Goal: Information Seeking & Learning: Compare options

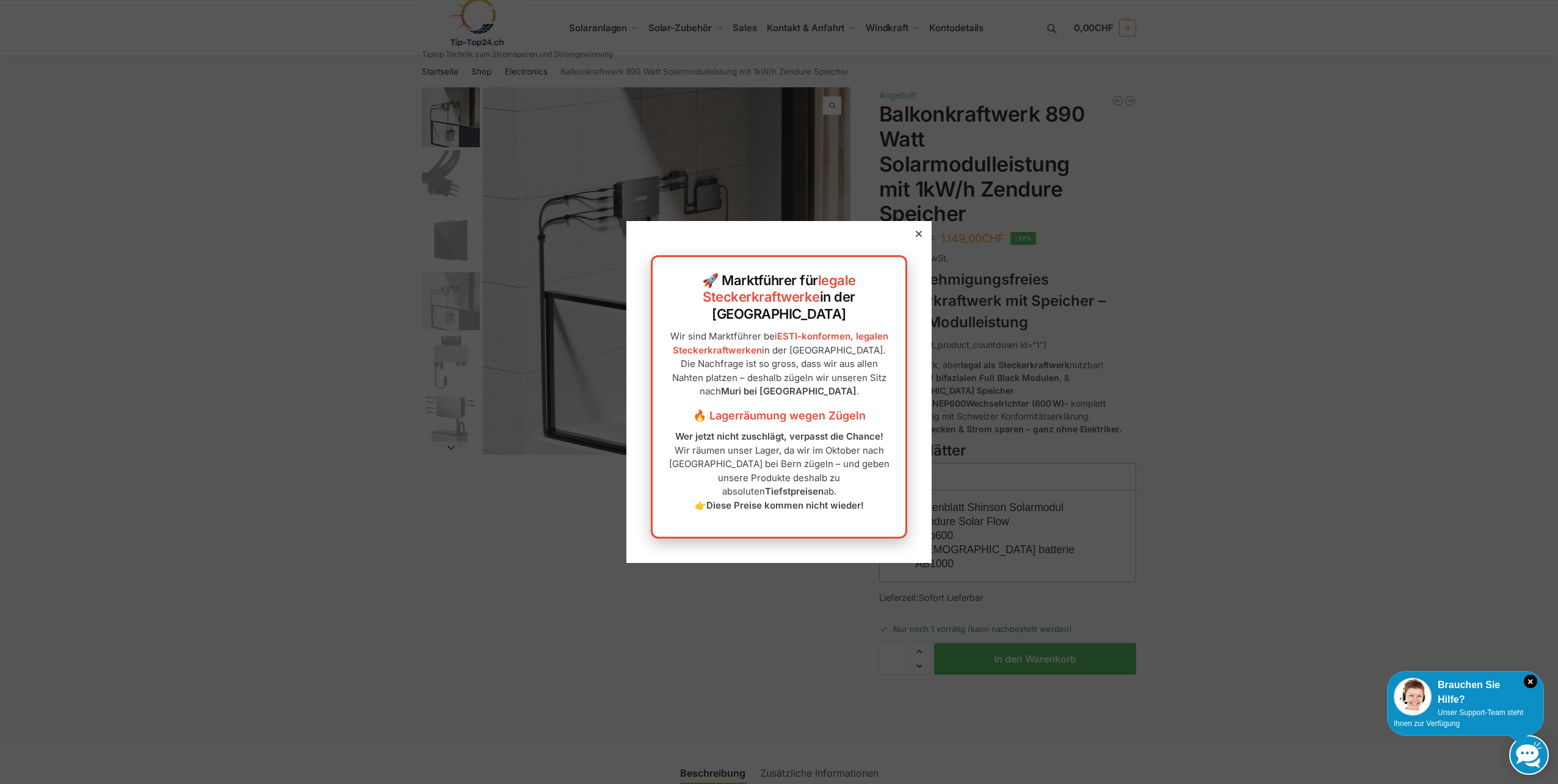
click at [916, 237] on icon at bounding box center [919, 234] width 6 height 6
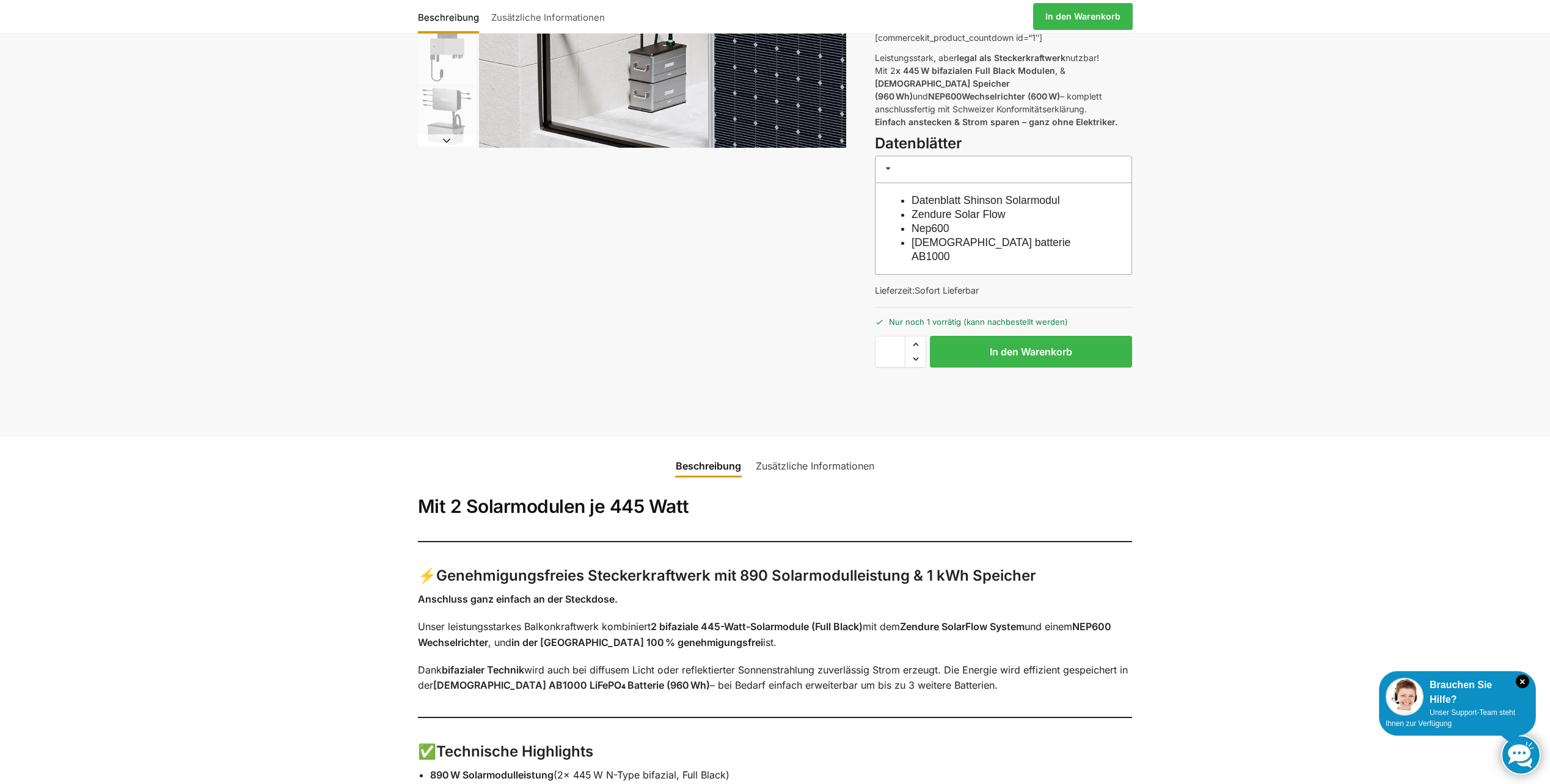
scroll to position [305, 0]
click at [794, 453] on link "Zusätzliche Informationen" at bounding box center [815, 467] width 133 height 29
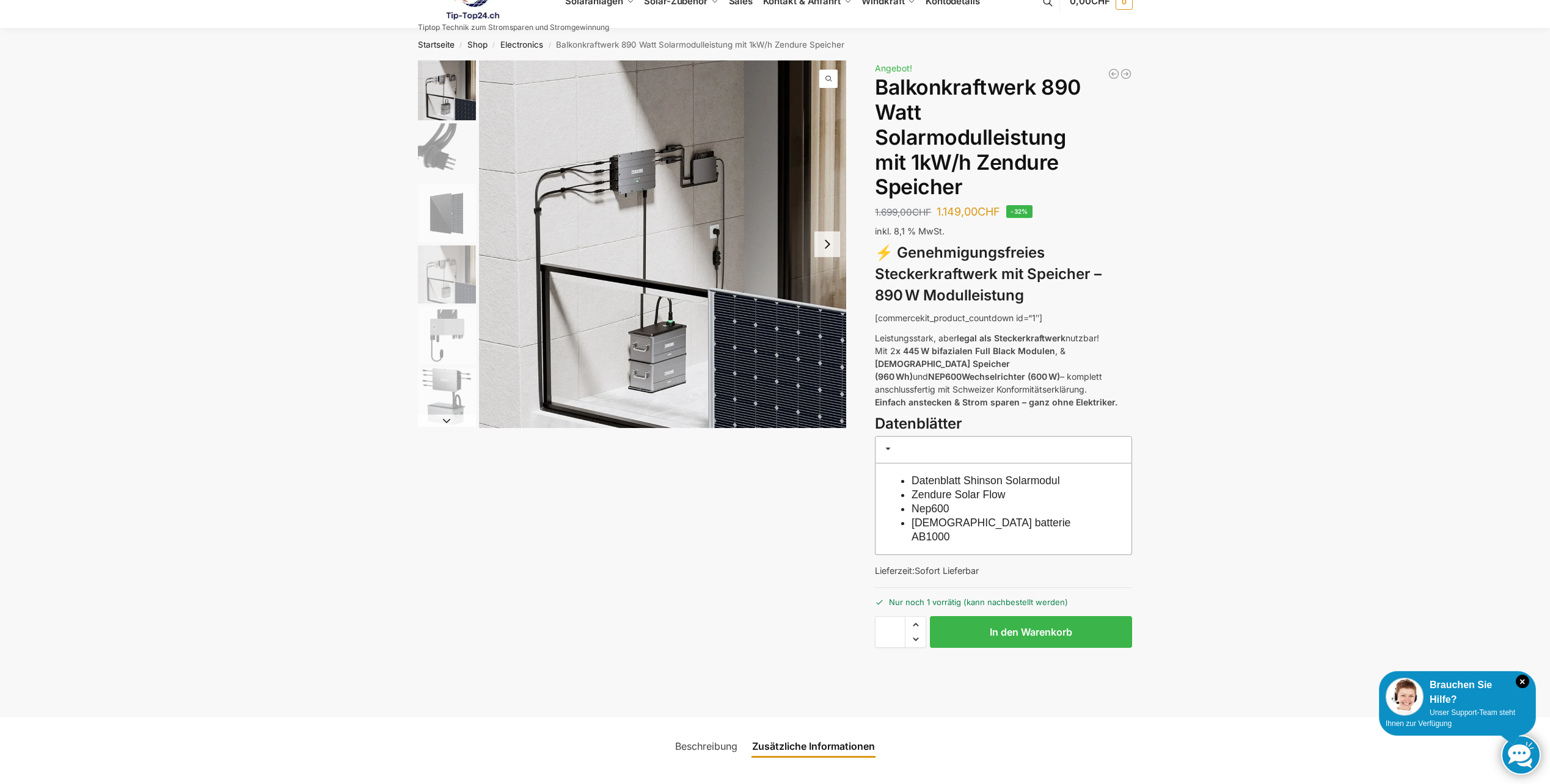
scroll to position [0, 0]
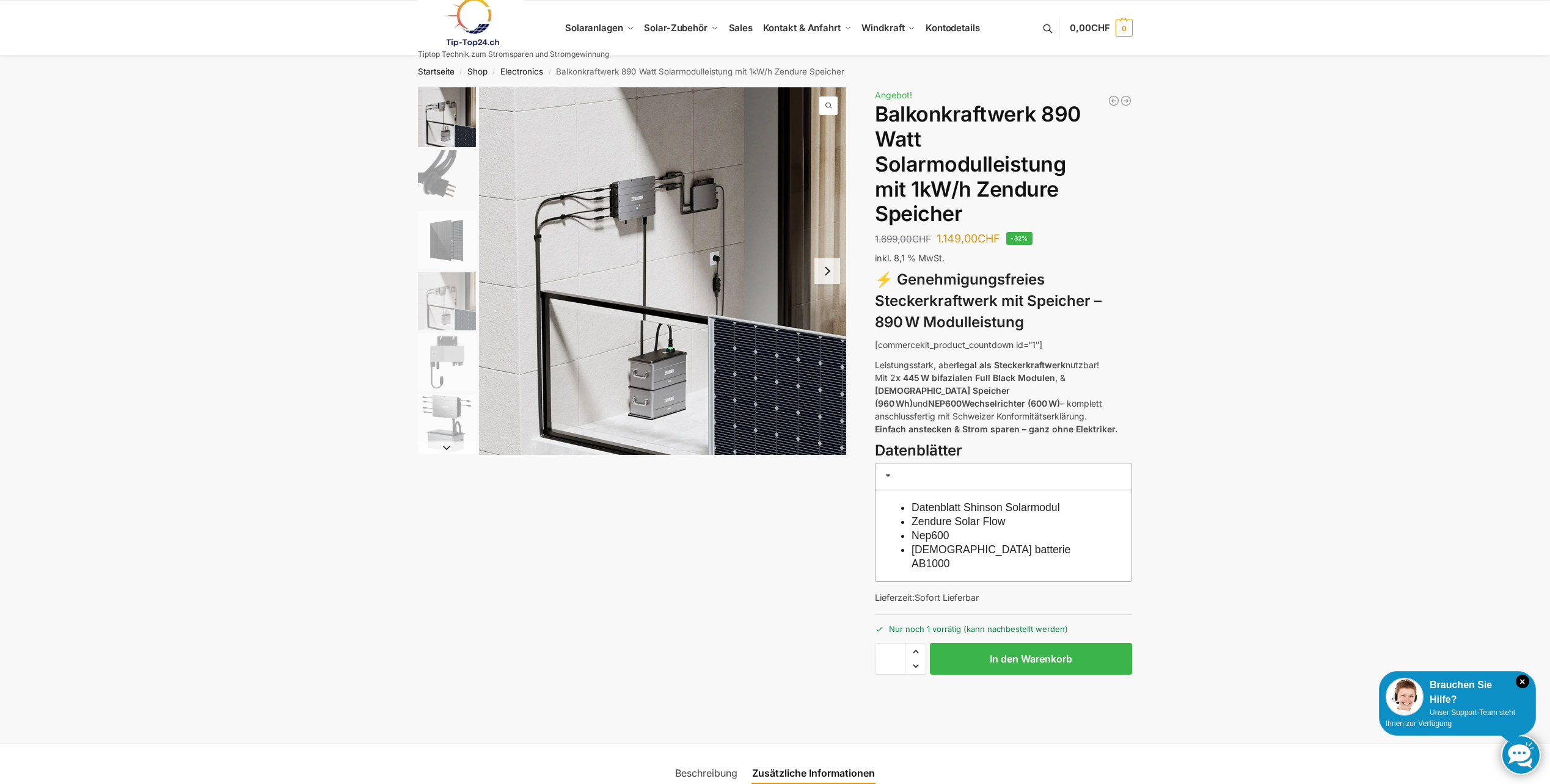
click at [824, 271] on button "Next slide" at bounding box center [827, 271] width 26 height 26
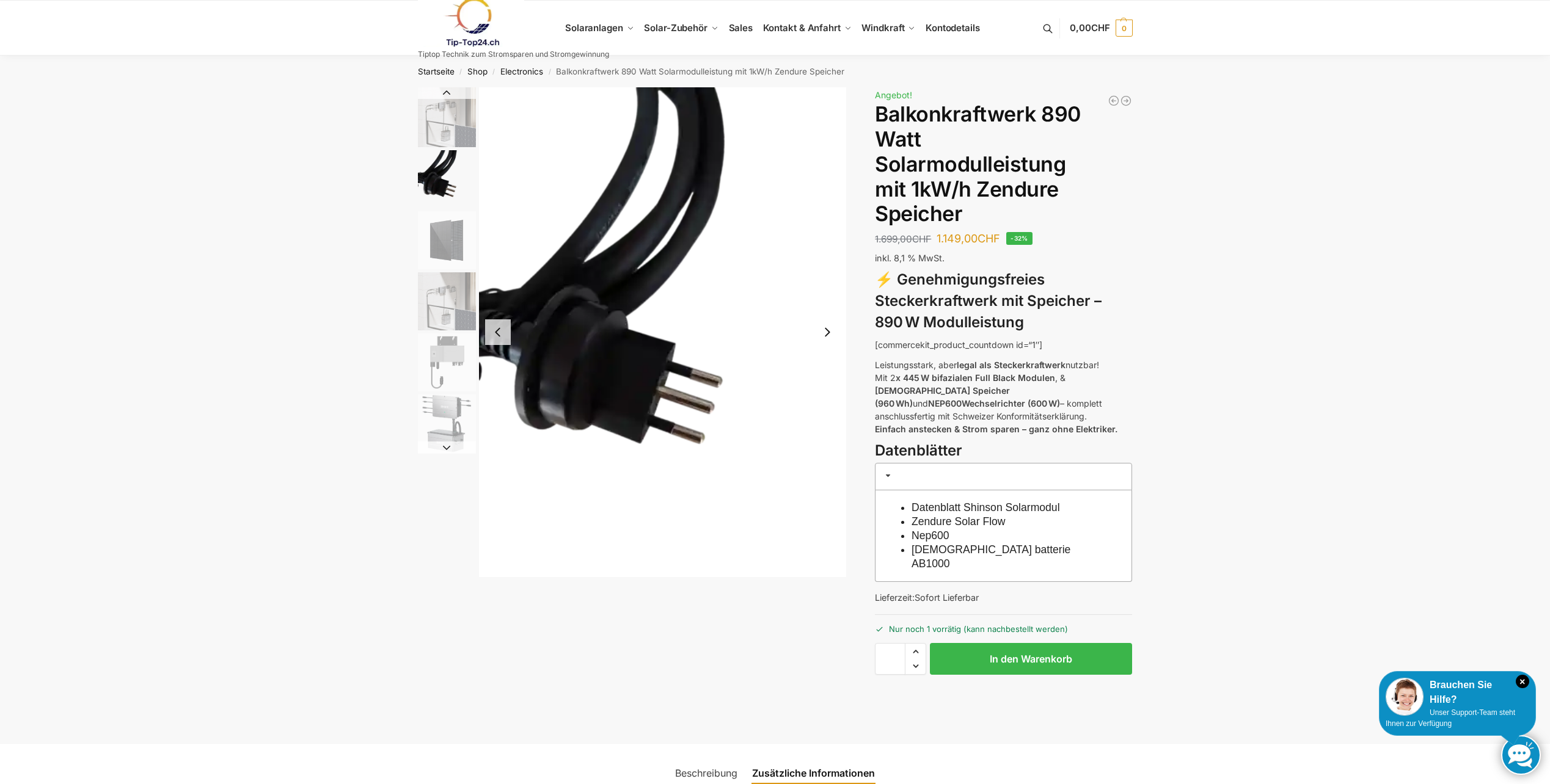
click at [828, 332] on button "Next slide" at bounding box center [827, 332] width 26 height 26
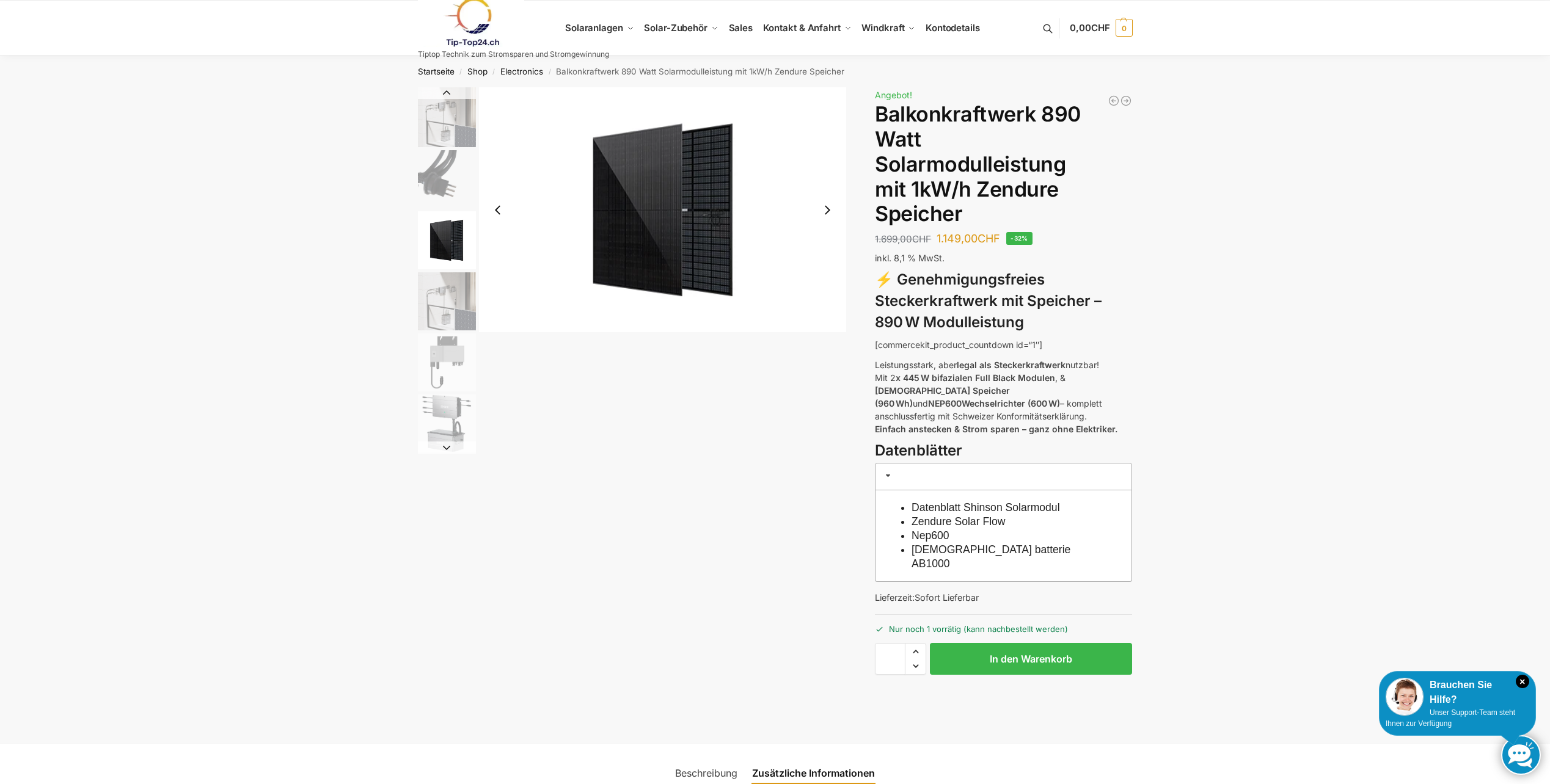
click at [829, 210] on button "Next slide" at bounding box center [827, 210] width 26 height 26
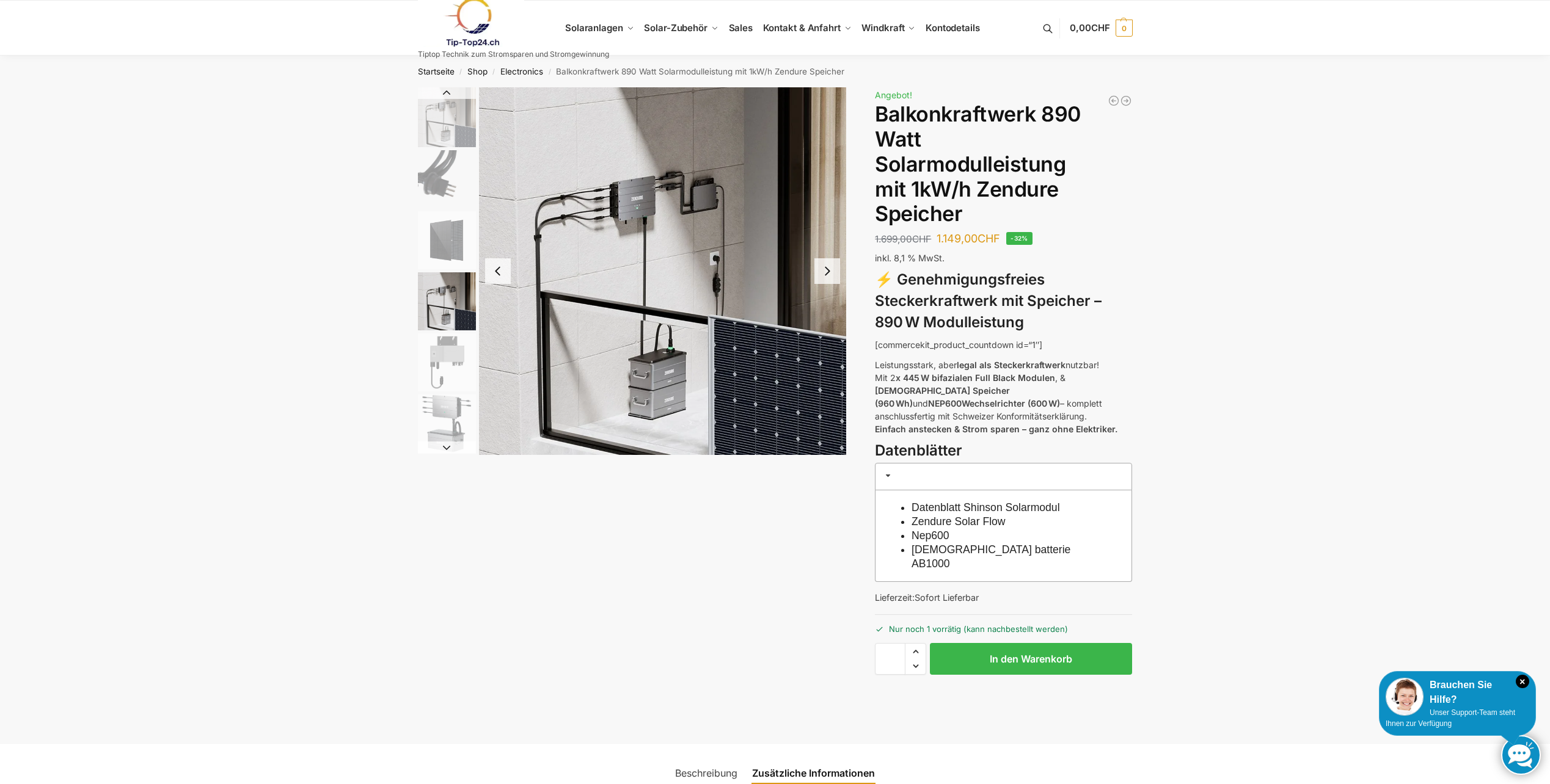
click at [825, 271] on button "Next slide" at bounding box center [827, 271] width 26 height 26
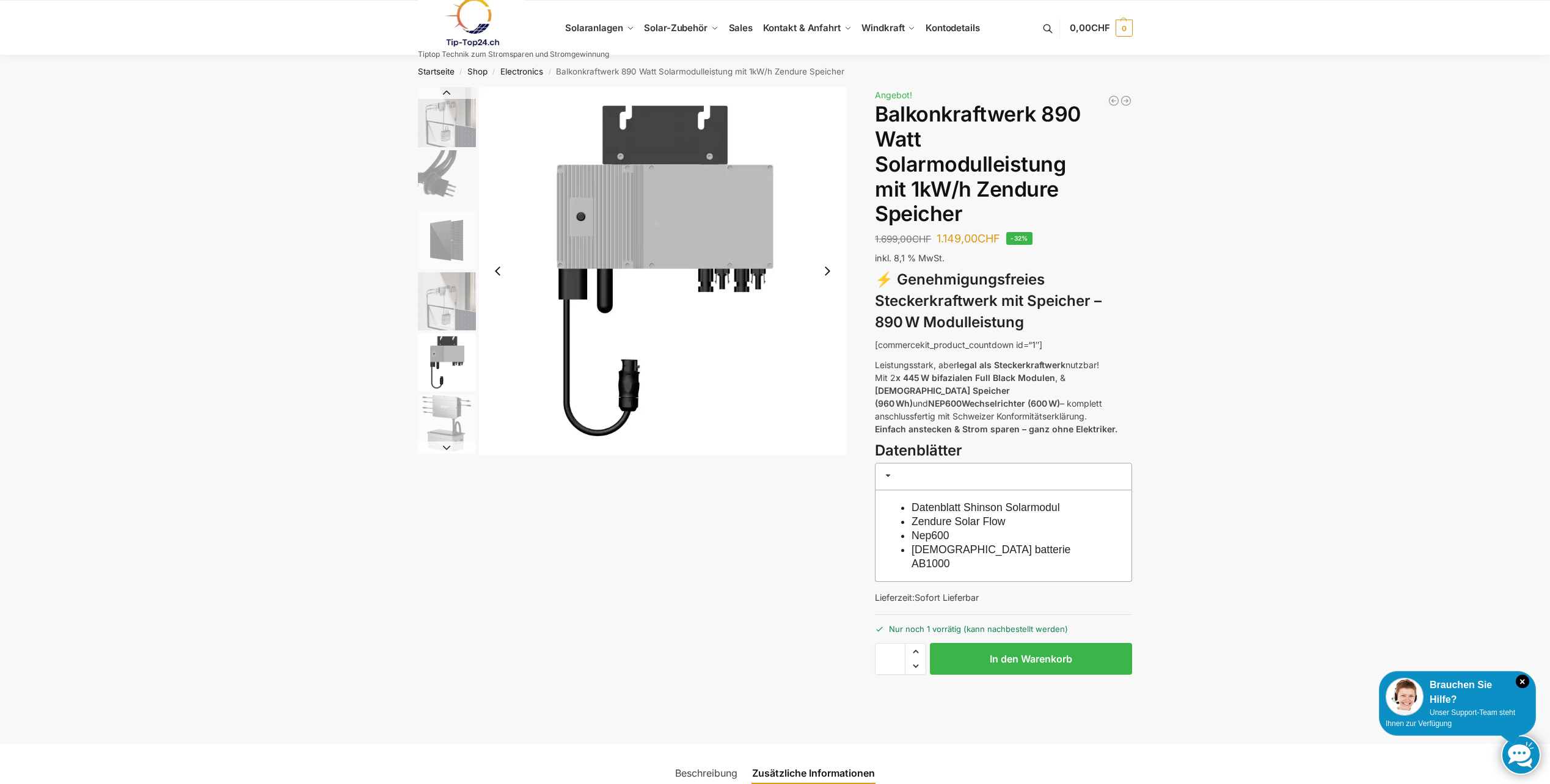
click at [825, 270] on button "Next slide" at bounding box center [827, 271] width 26 height 26
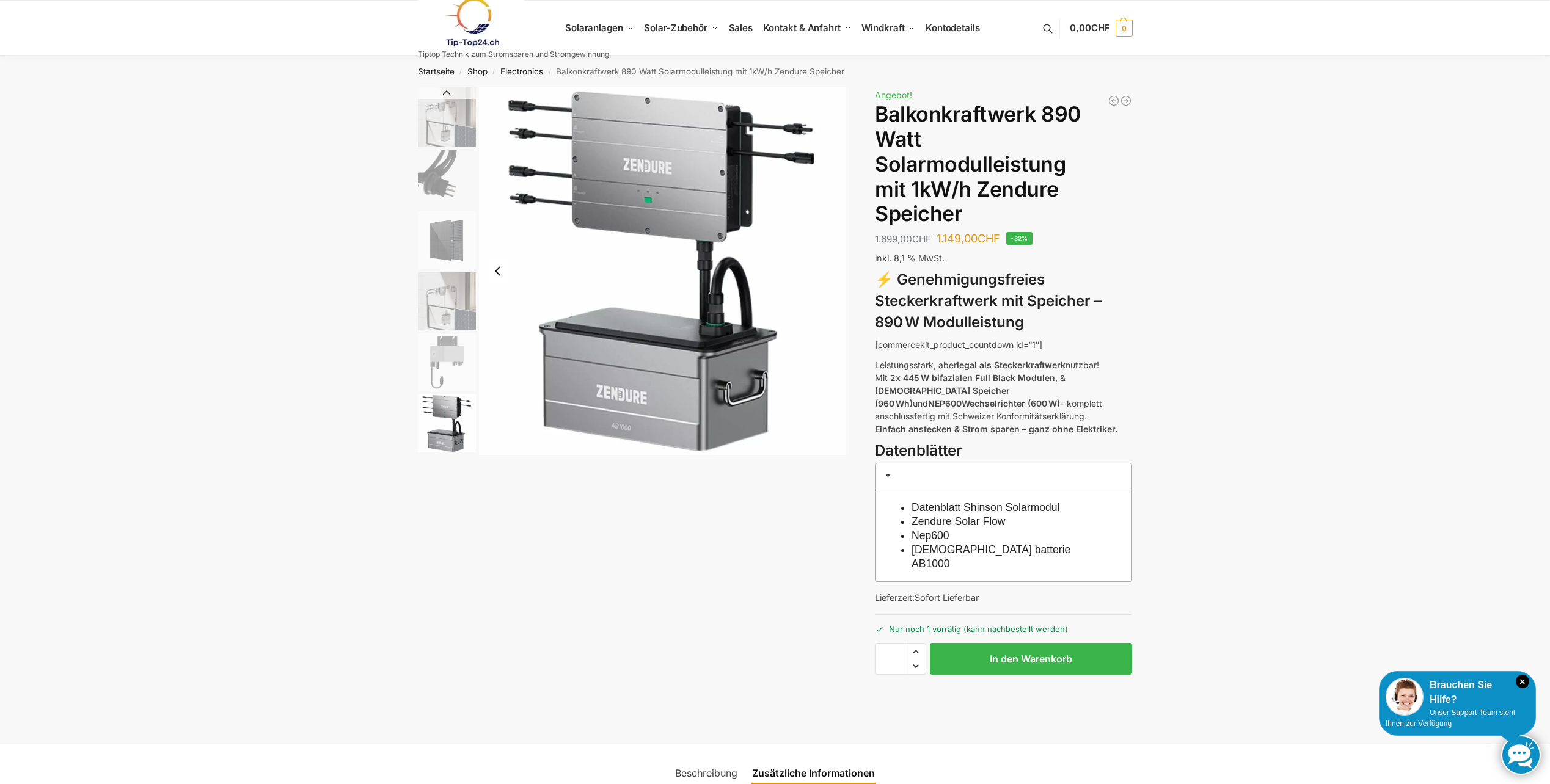
click at [825, 270] on img "6 / 6" at bounding box center [663, 271] width 367 height 367
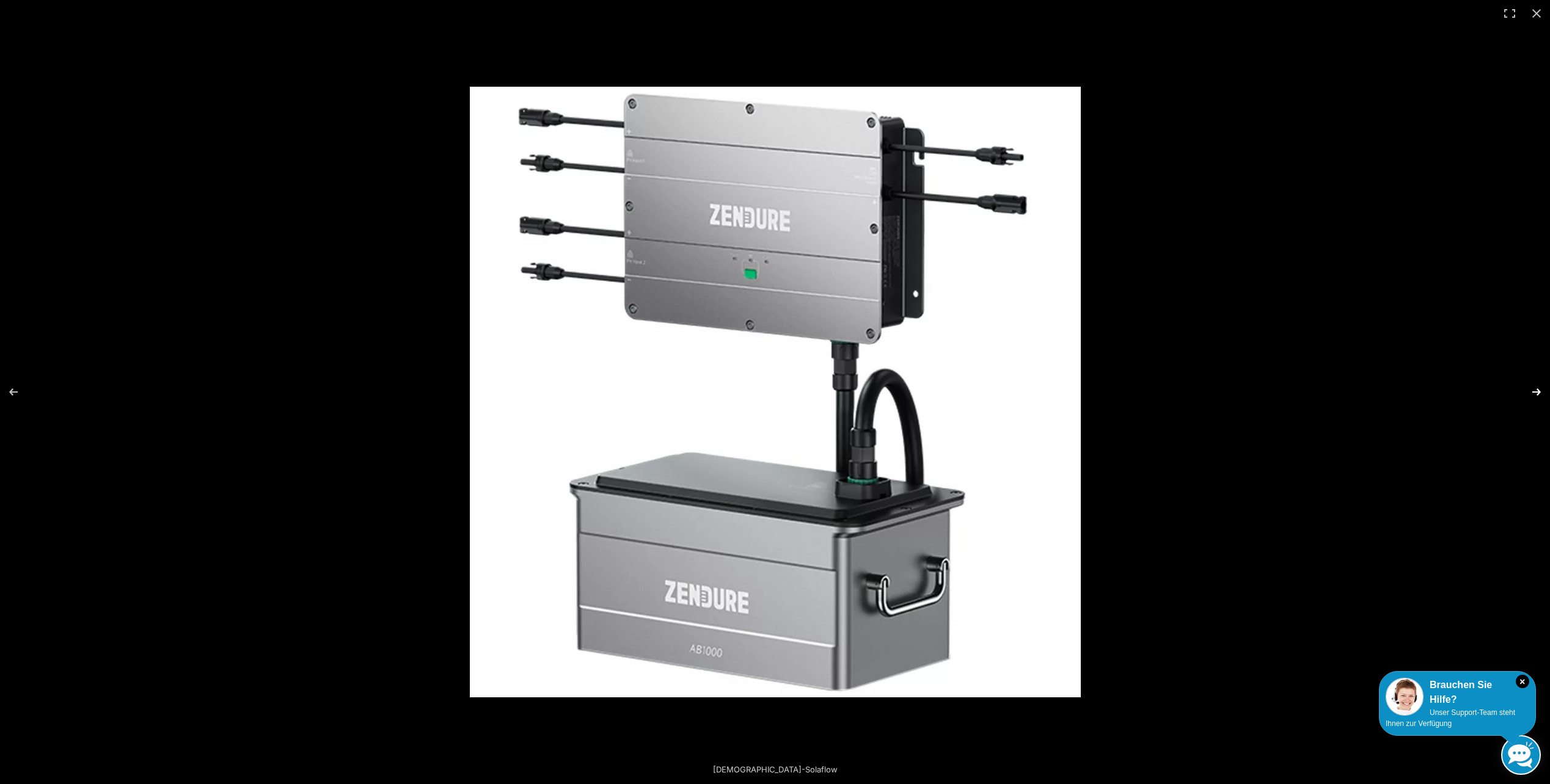
click at [1527, 388] on button "Next (arrow right)" at bounding box center [1528, 392] width 42 height 61
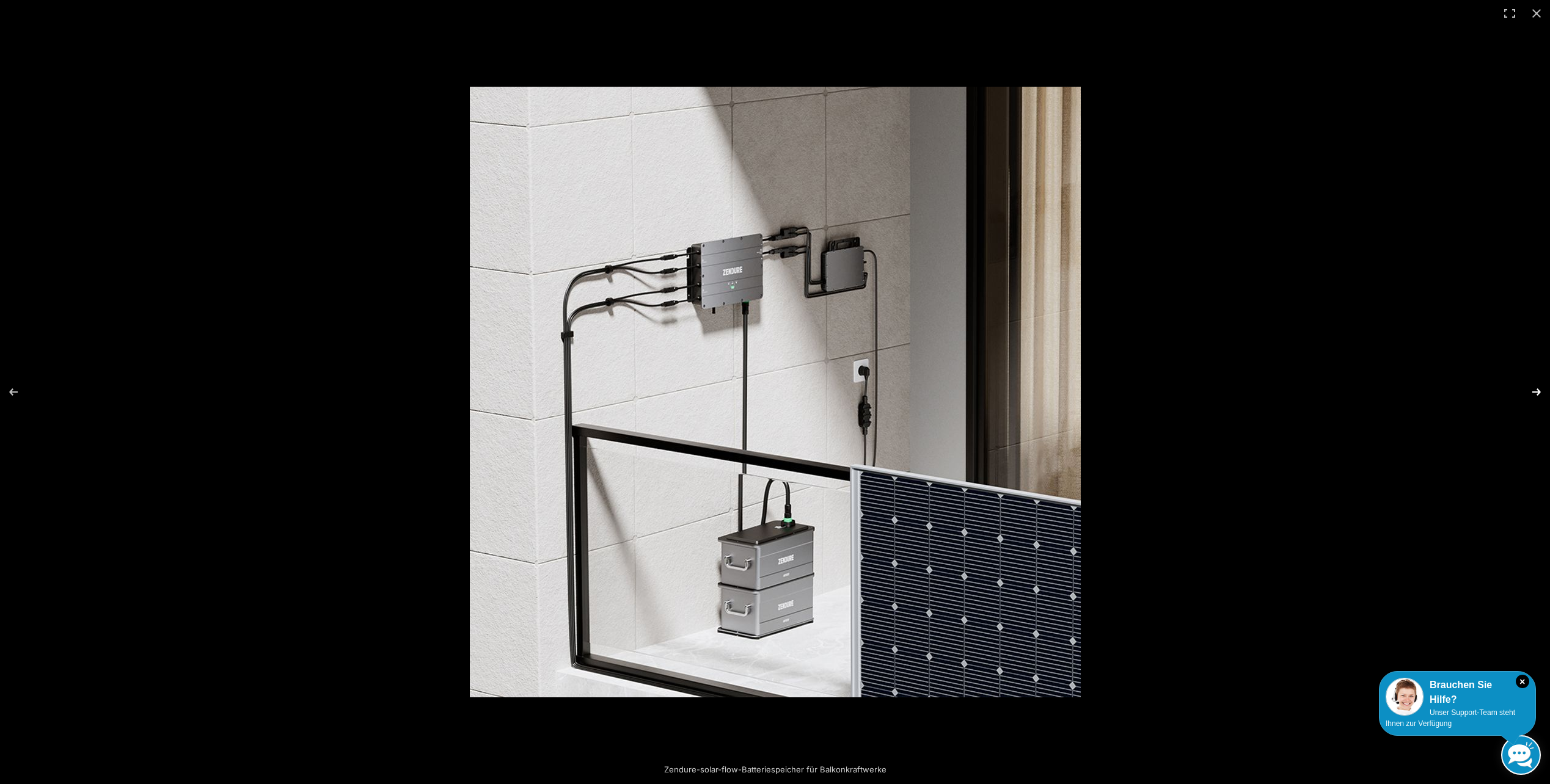
click at [1527, 388] on button "Next (arrow right)" at bounding box center [1528, 392] width 42 height 61
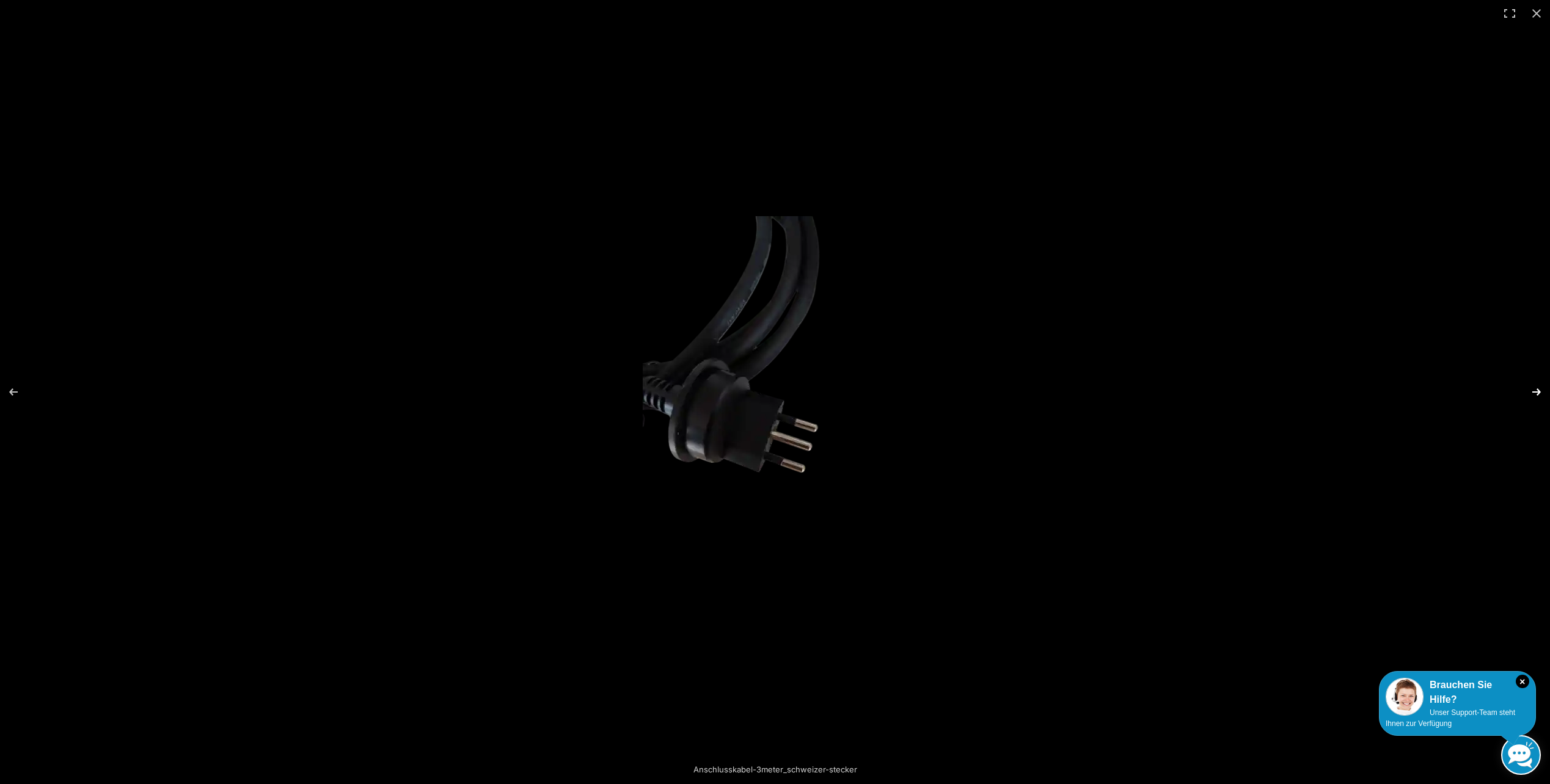
click at [1527, 388] on button "Next (arrow right)" at bounding box center [1528, 392] width 42 height 61
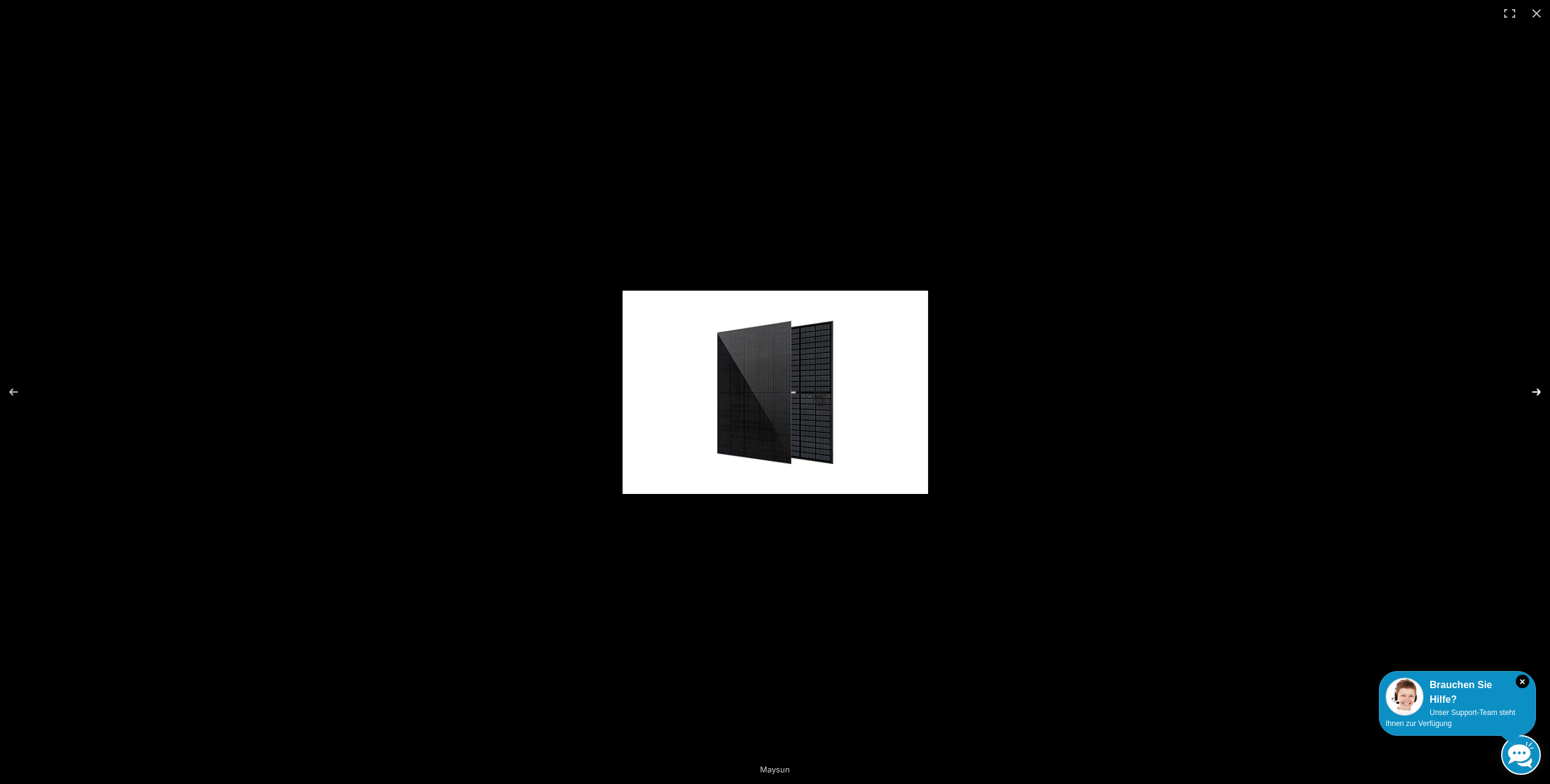
click at [1527, 388] on button "Next (arrow right)" at bounding box center [1528, 392] width 42 height 61
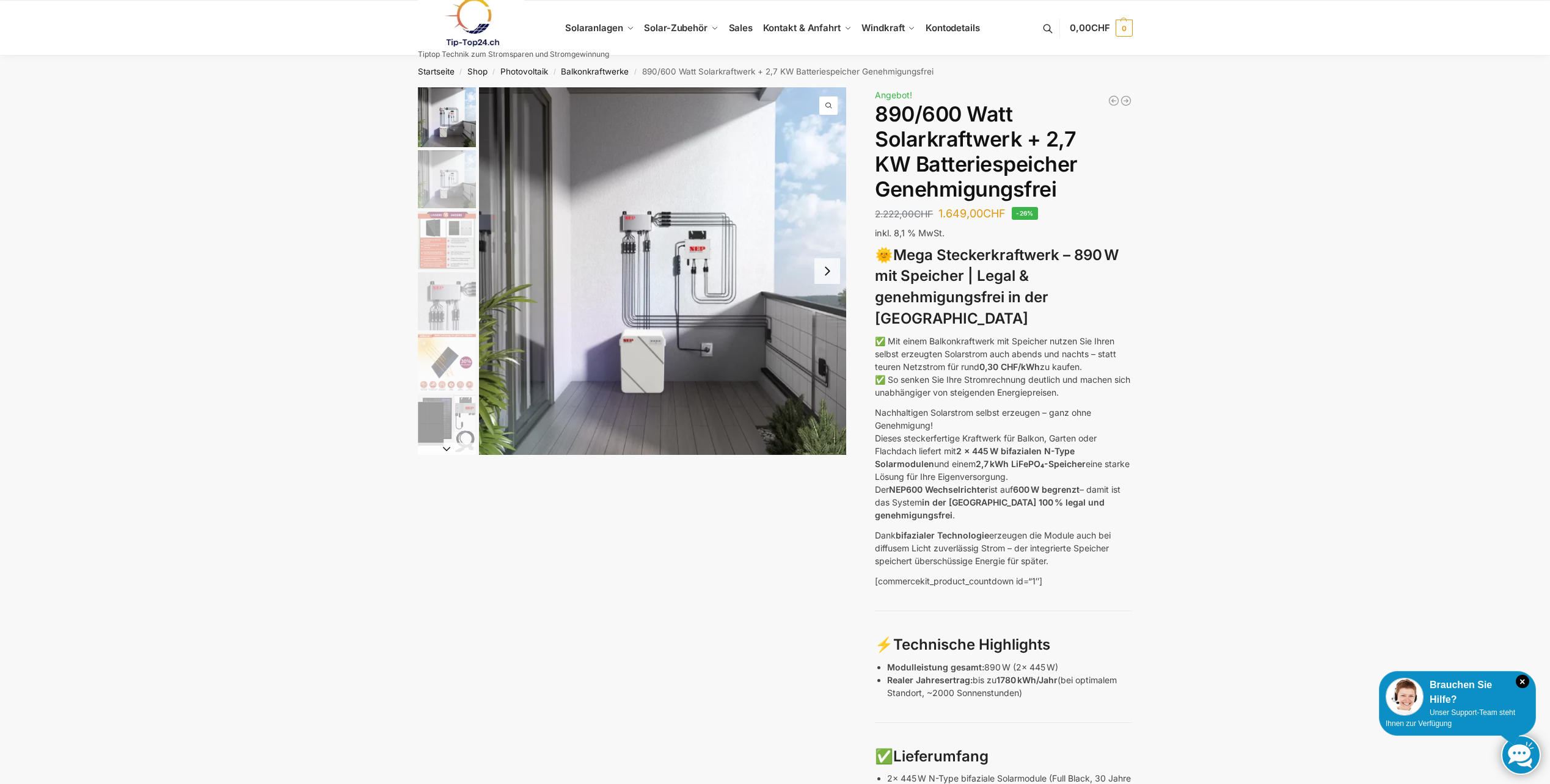
click at [821, 268] on button "Next slide" at bounding box center [827, 271] width 26 height 26
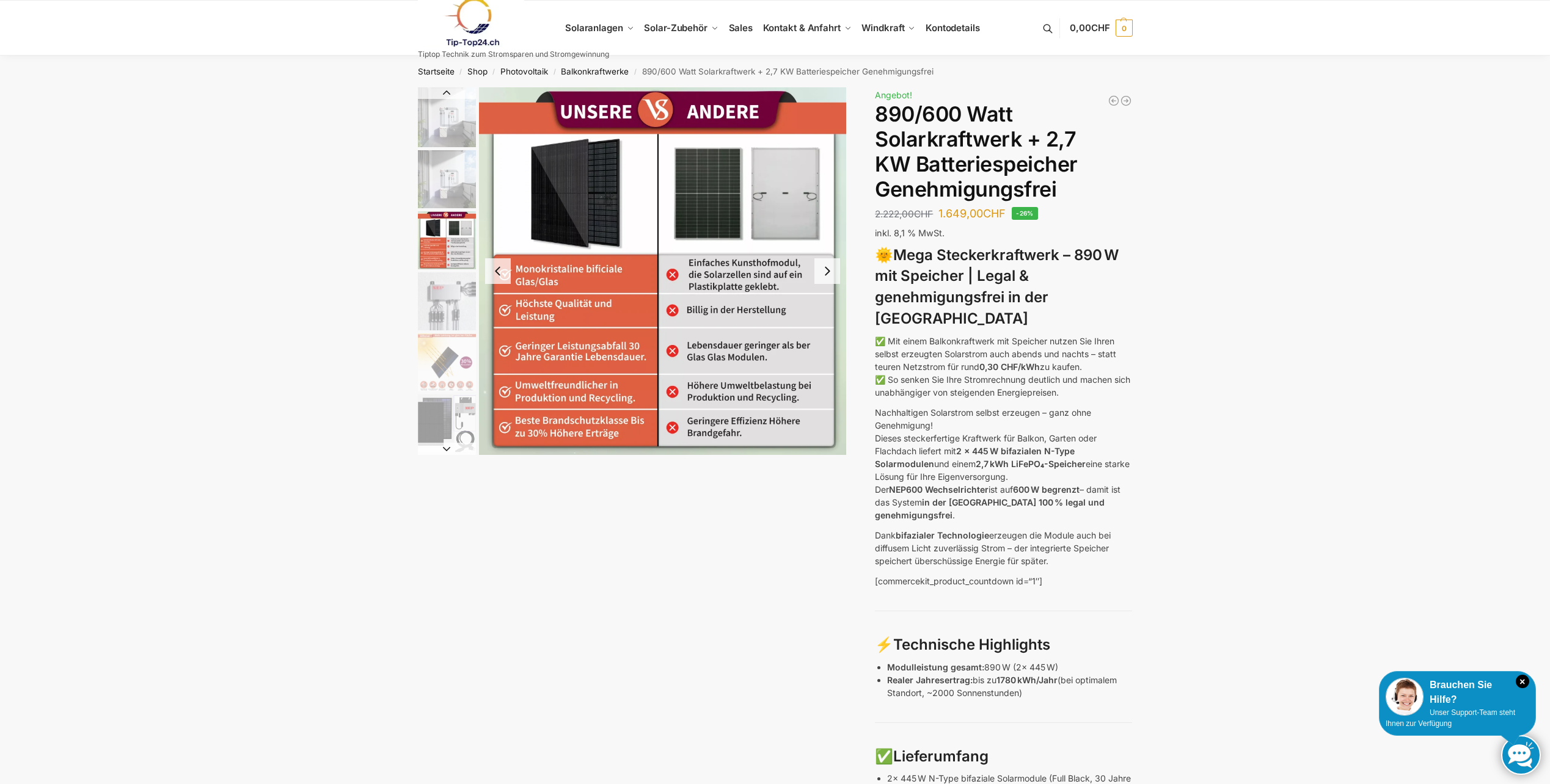
click at [821, 268] on button "Next slide" at bounding box center [827, 271] width 26 height 26
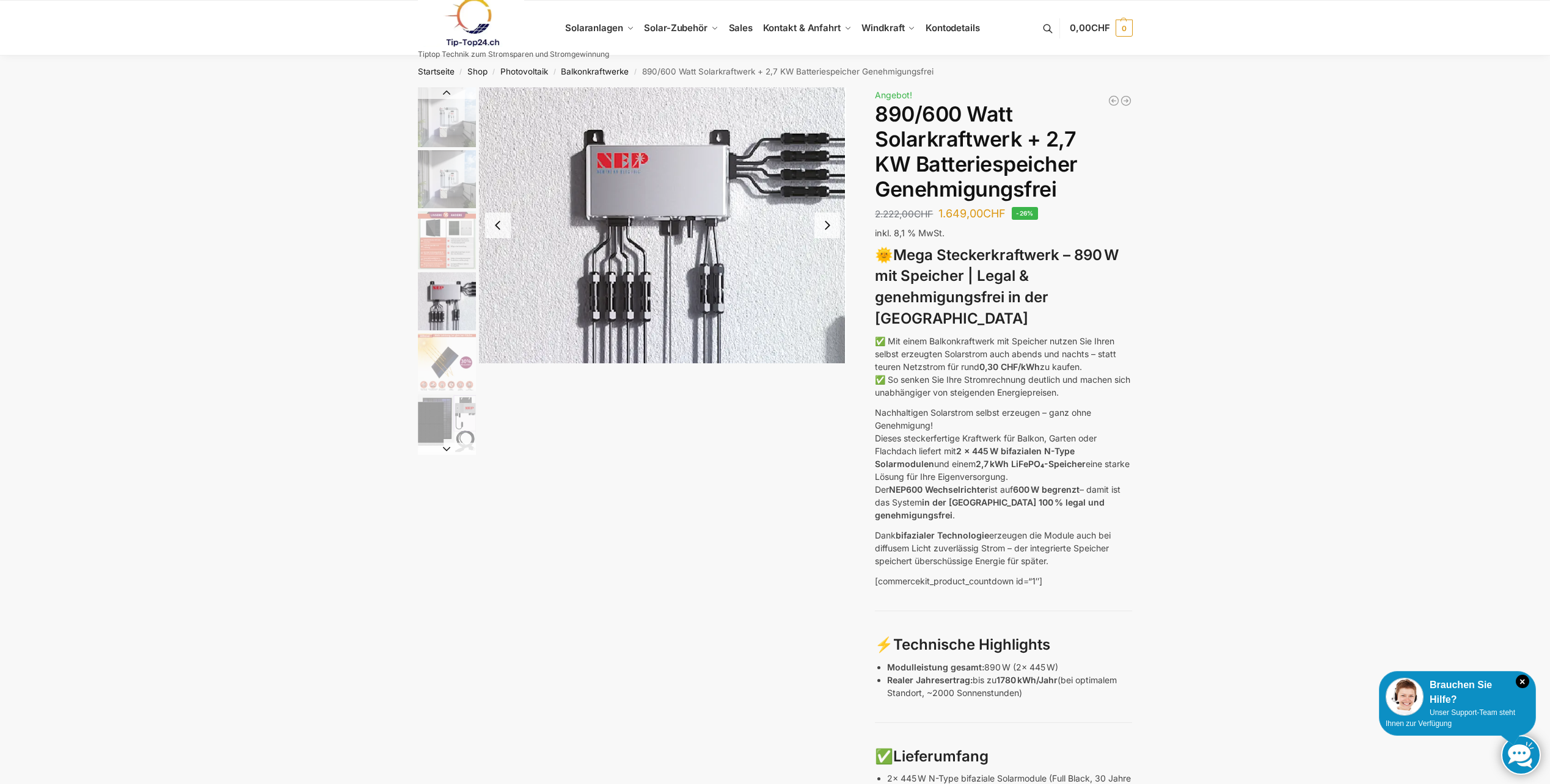
click at [825, 225] on button "Next slide" at bounding box center [827, 225] width 26 height 26
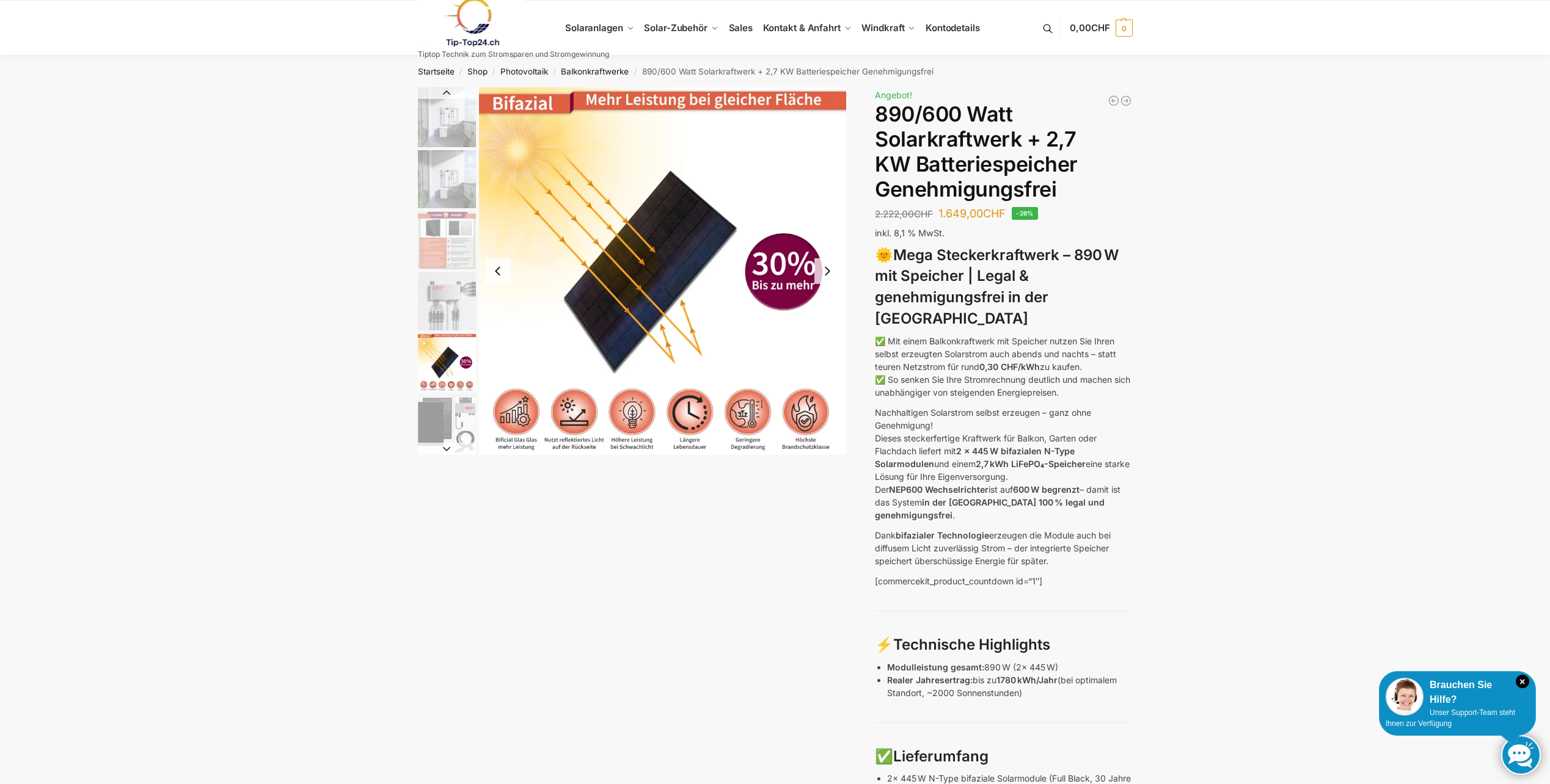
click at [825, 268] on button "Next slide" at bounding box center [827, 271] width 26 height 26
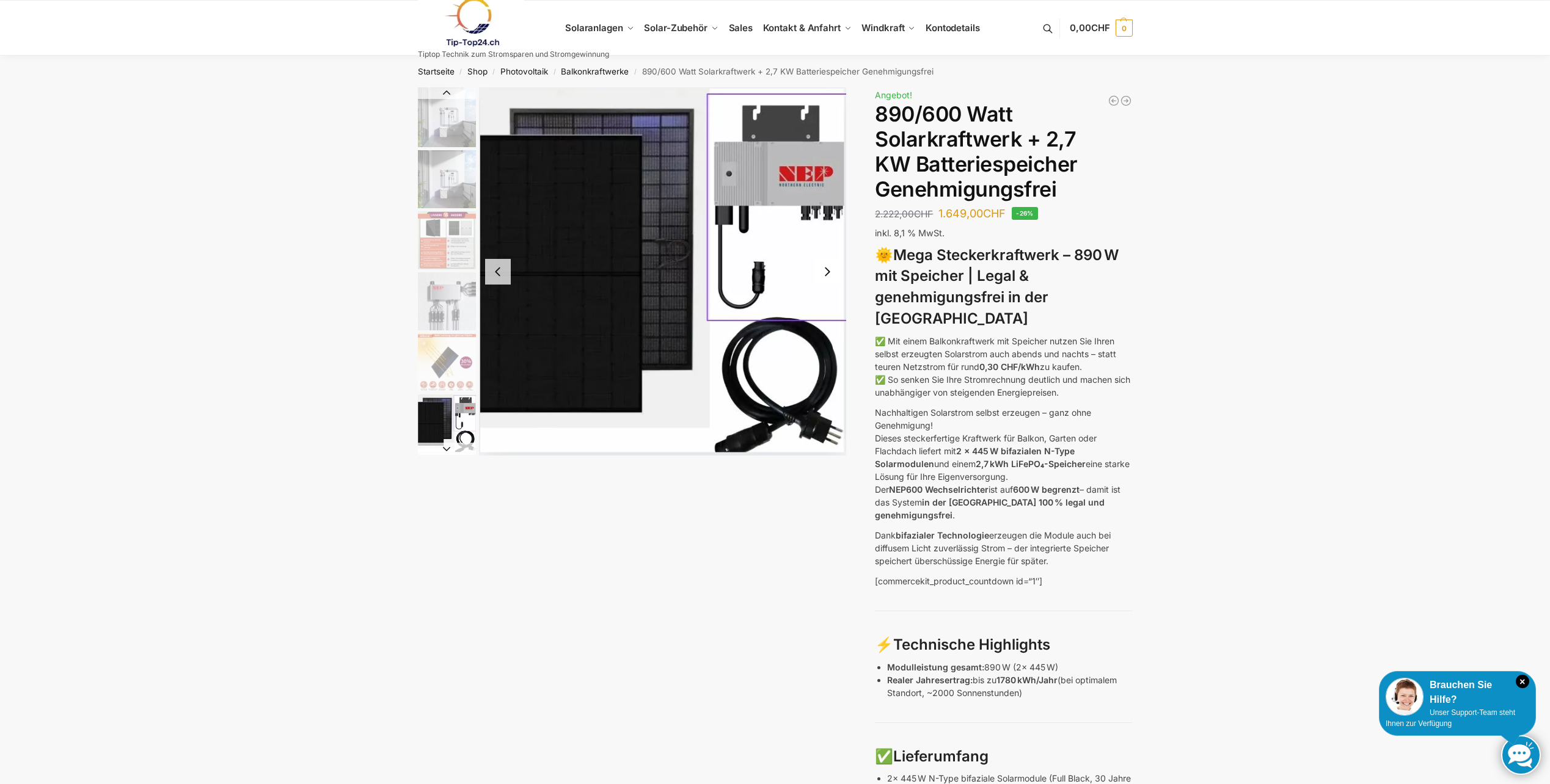
click at [827, 271] on button "Next slide" at bounding box center [827, 272] width 26 height 26
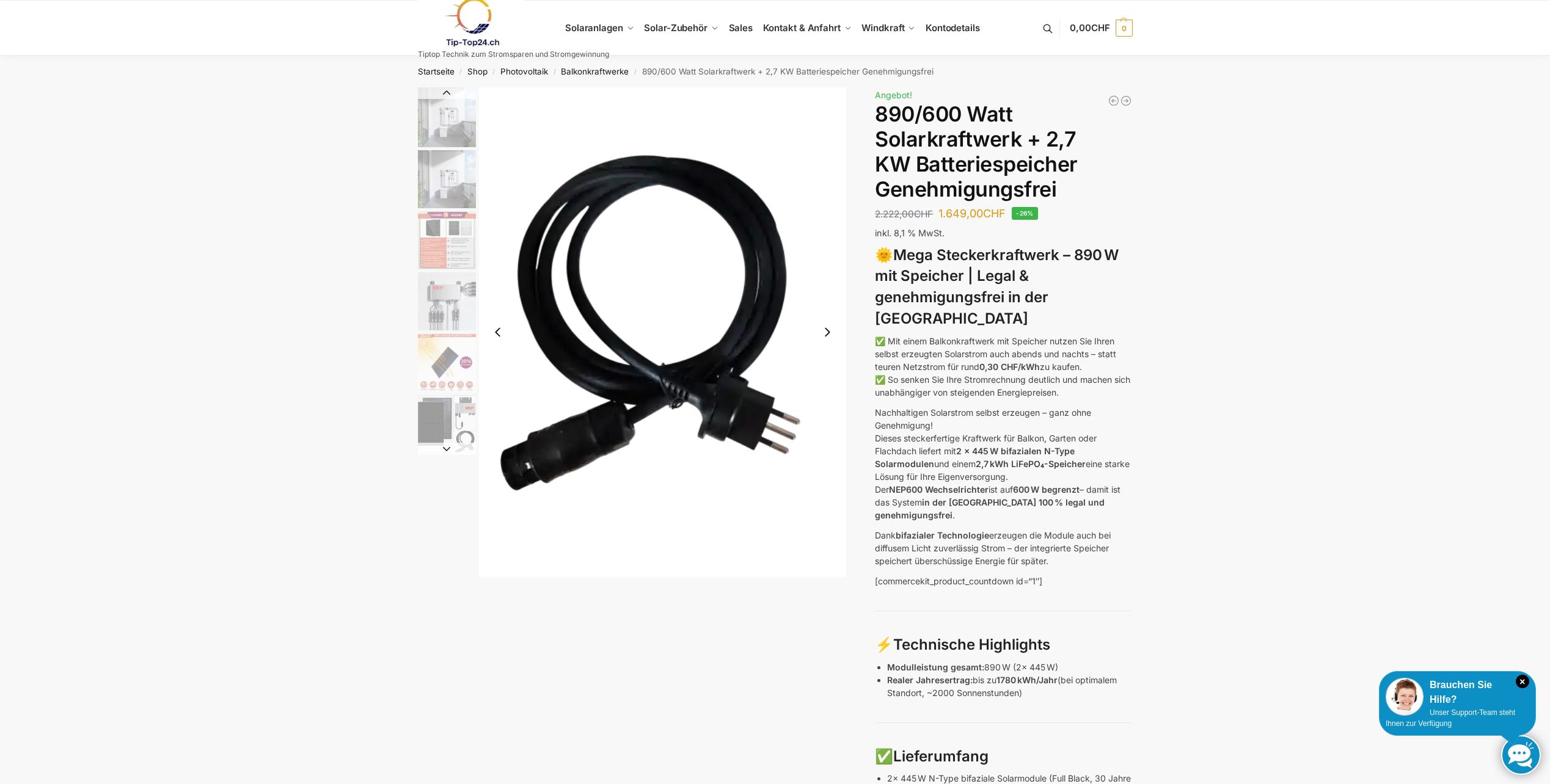
click at [830, 328] on button "Next slide" at bounding box center [827, 332] width 26 height 26
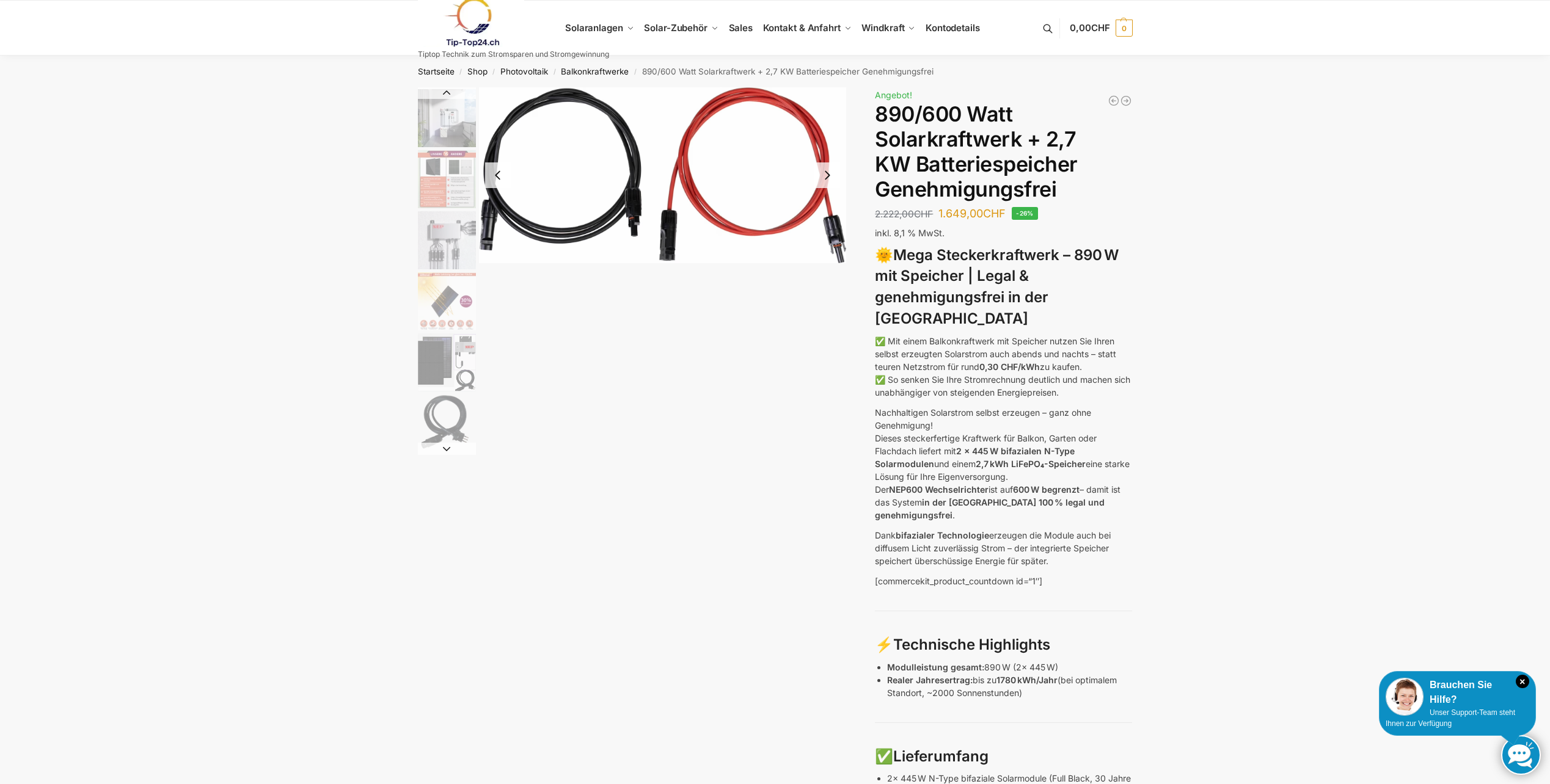
click at [823, 173] on button "Next slide" at bounding box center [827, 175] width 26 height 26
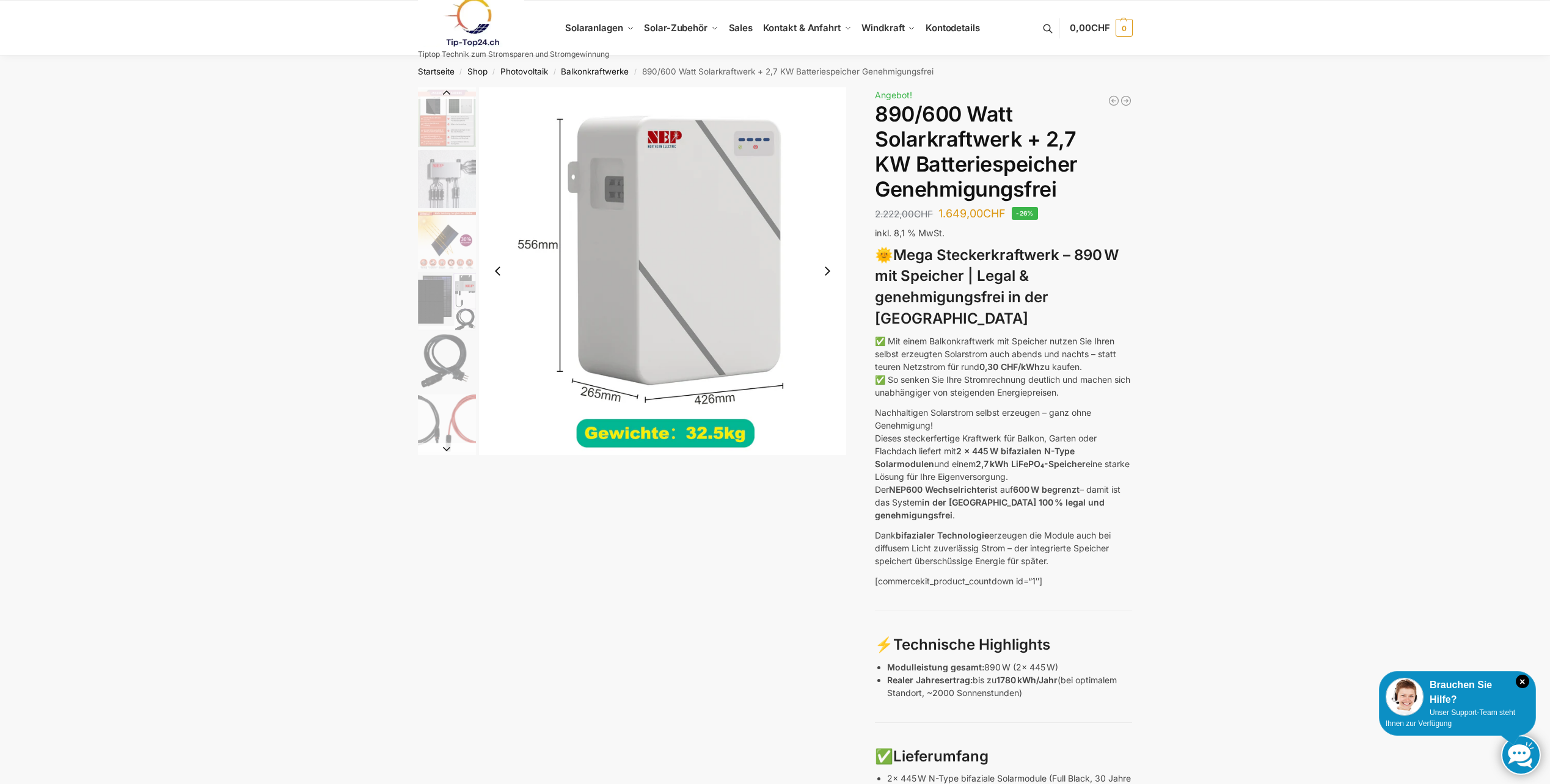
click at [830, 268] on button "Next slide" at bounding box center [827, 271] width 26 height 26
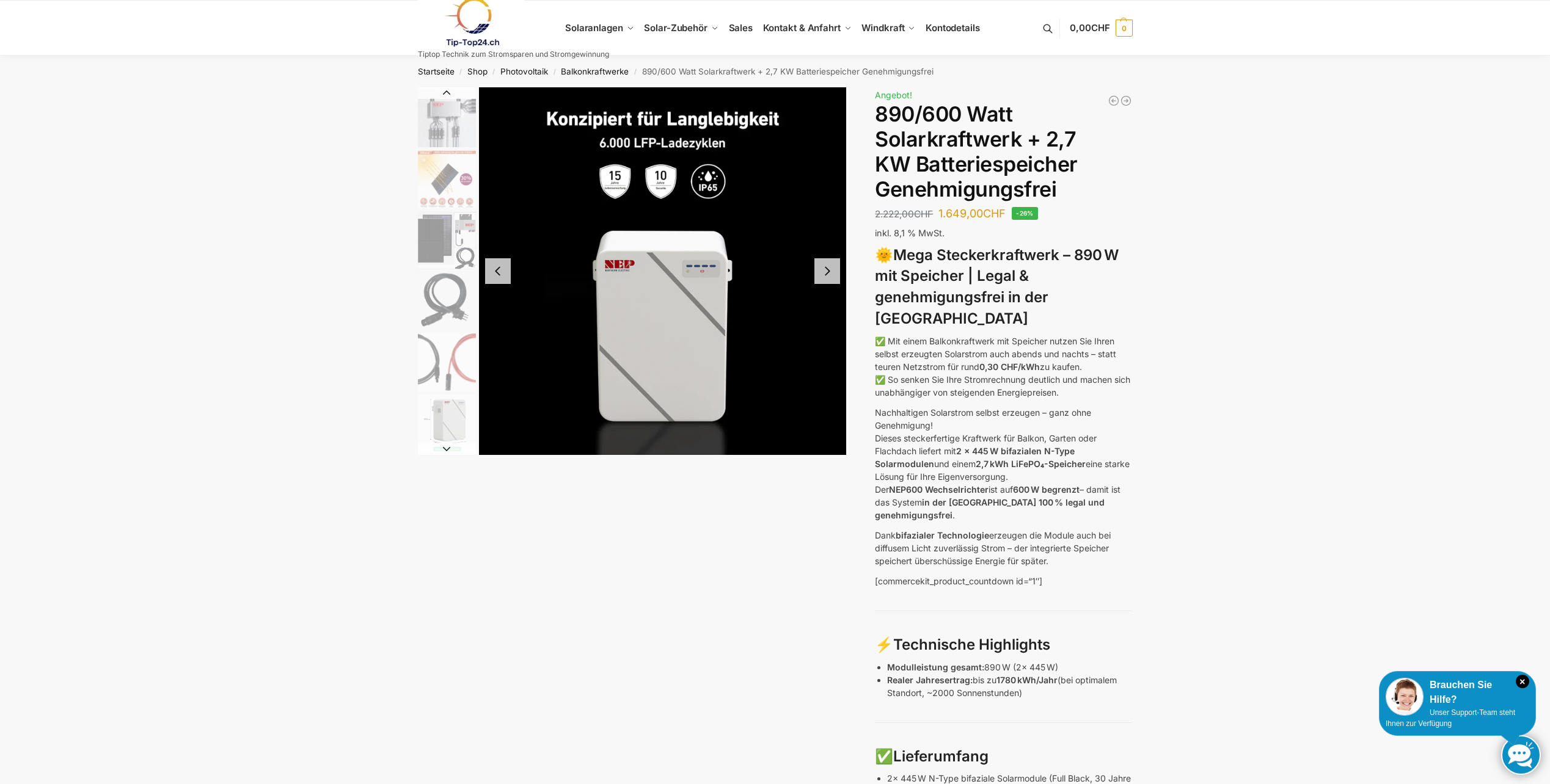
click at [830, 268] on button "Next slide" at bounding box center [827, 271] width 26 height 26
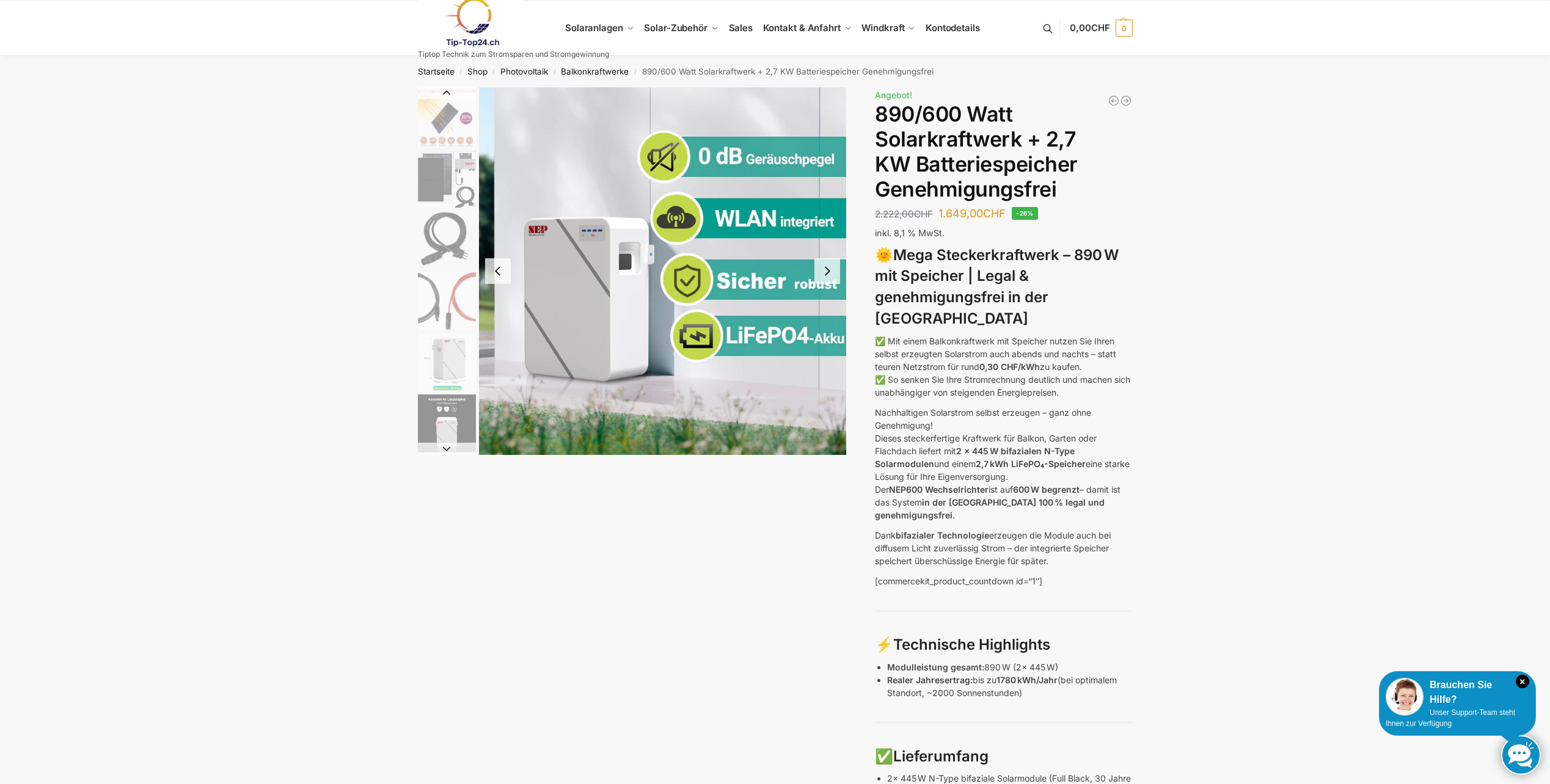
click at [830, 268] on button "Next slide" at bounding box center [827, 271] width 26 height 26
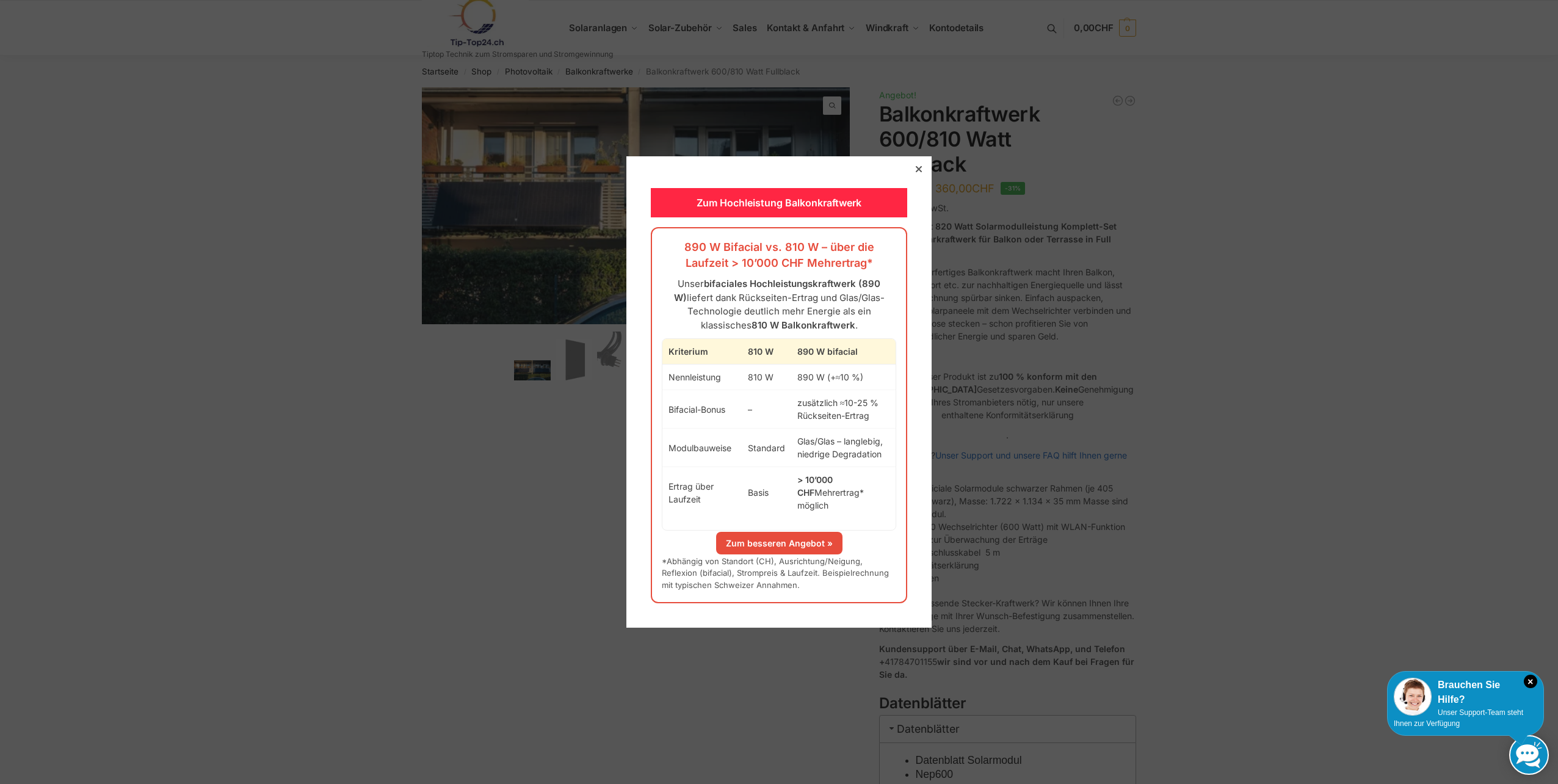
click at [916, 172] on icon at bounding box center [919, 170] width 6 height 6
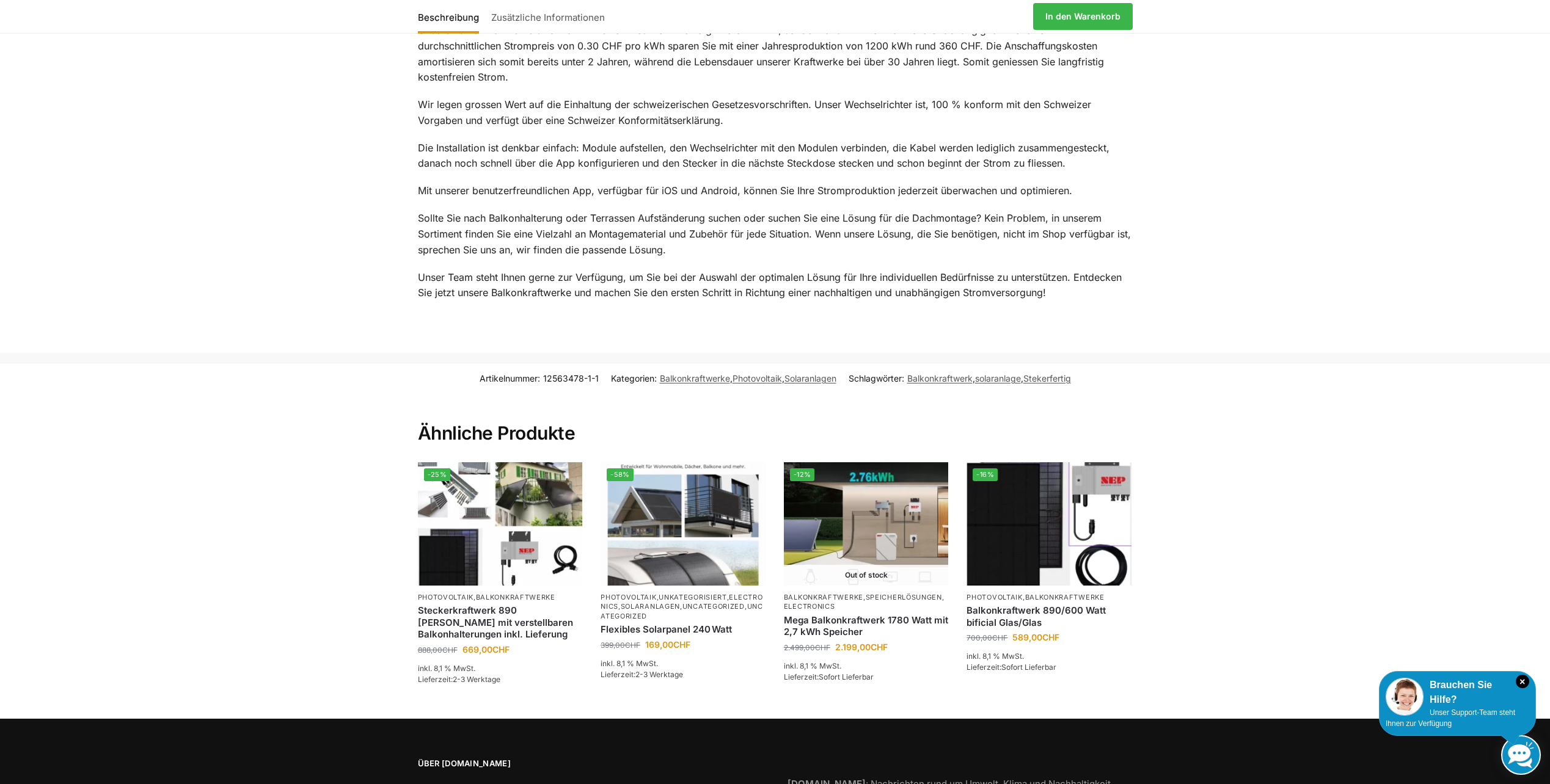
scroll to position [1637, 0]
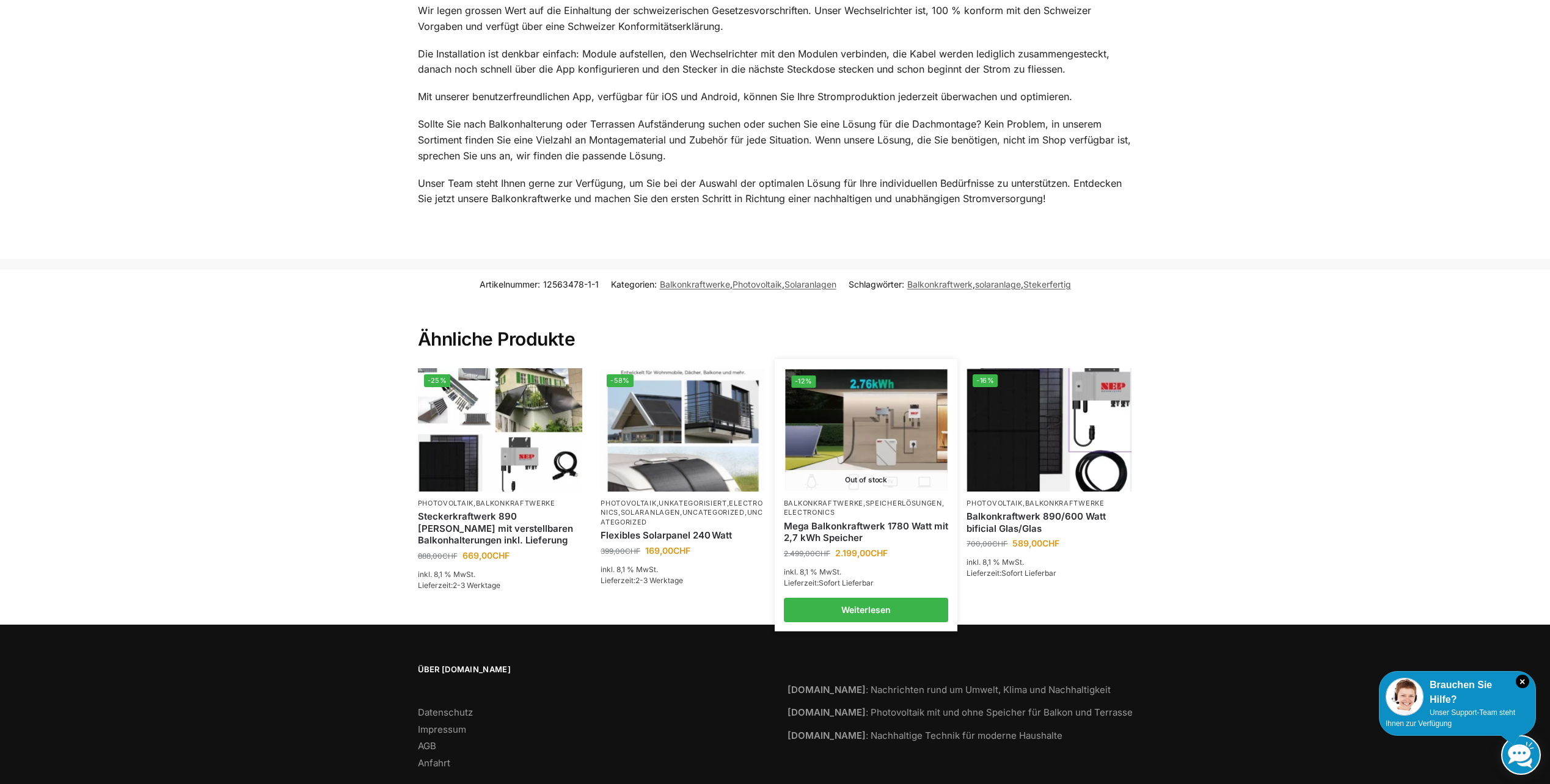
click at [868, 406] on img at bounding box center [866, 430] width 162 height 122
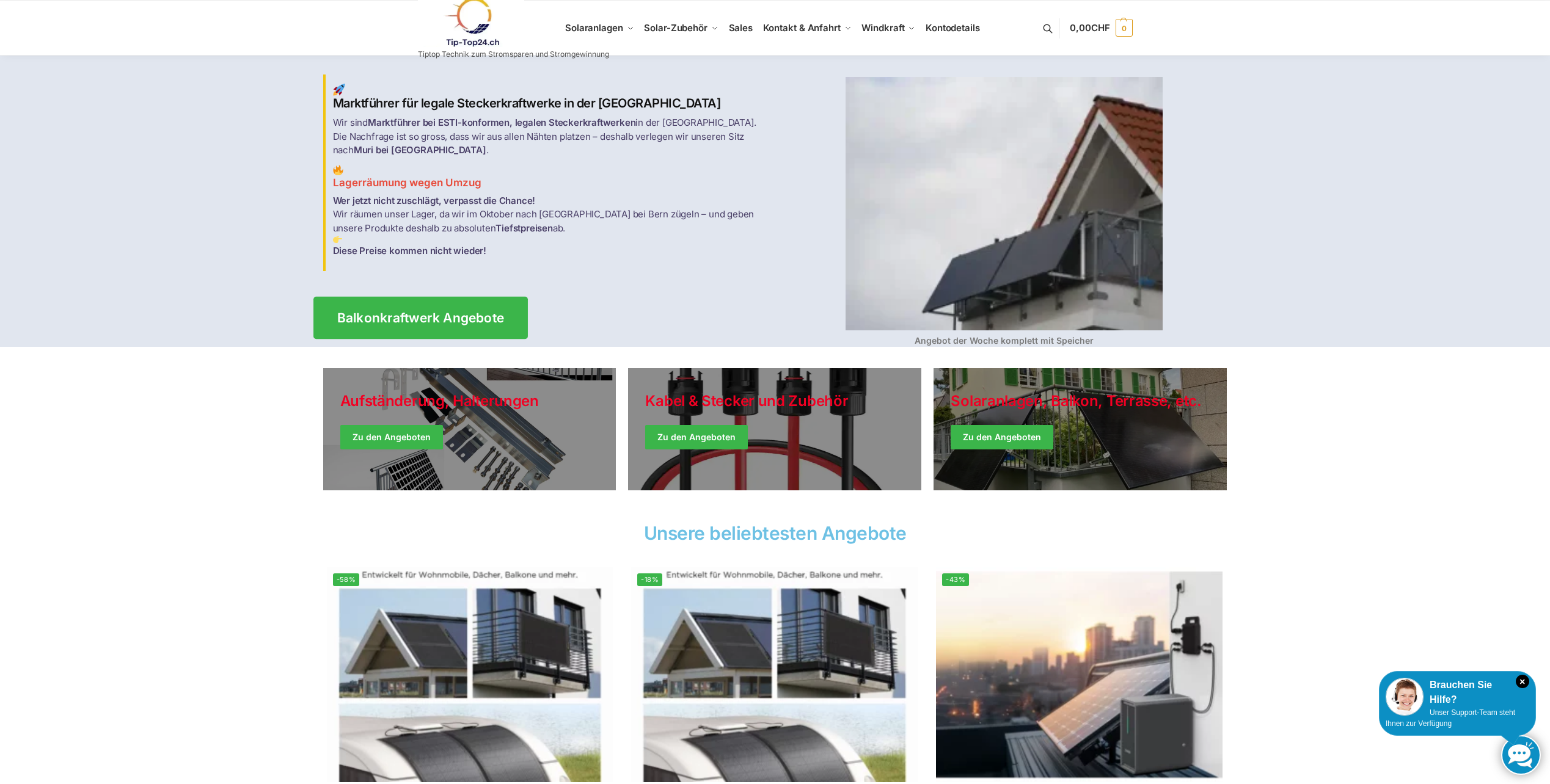
click at [404, 320] on link "Balkonkraftwerk Angebote" at bounding box center [420, 317] width 214 height 42
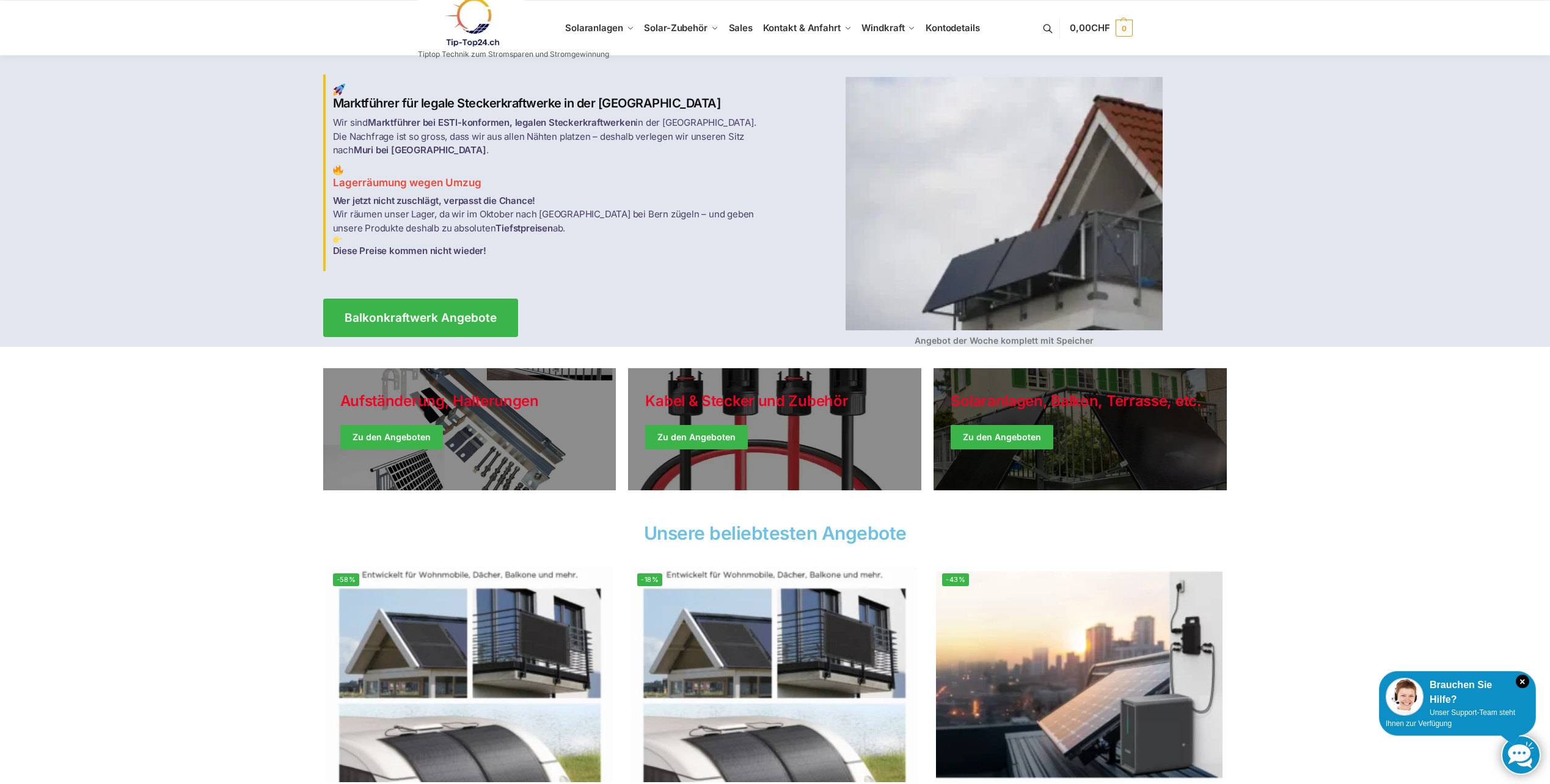
click at [1003, 426] on link "Winter Jackets" at bounding box center [1080, 429] width 293 height 122
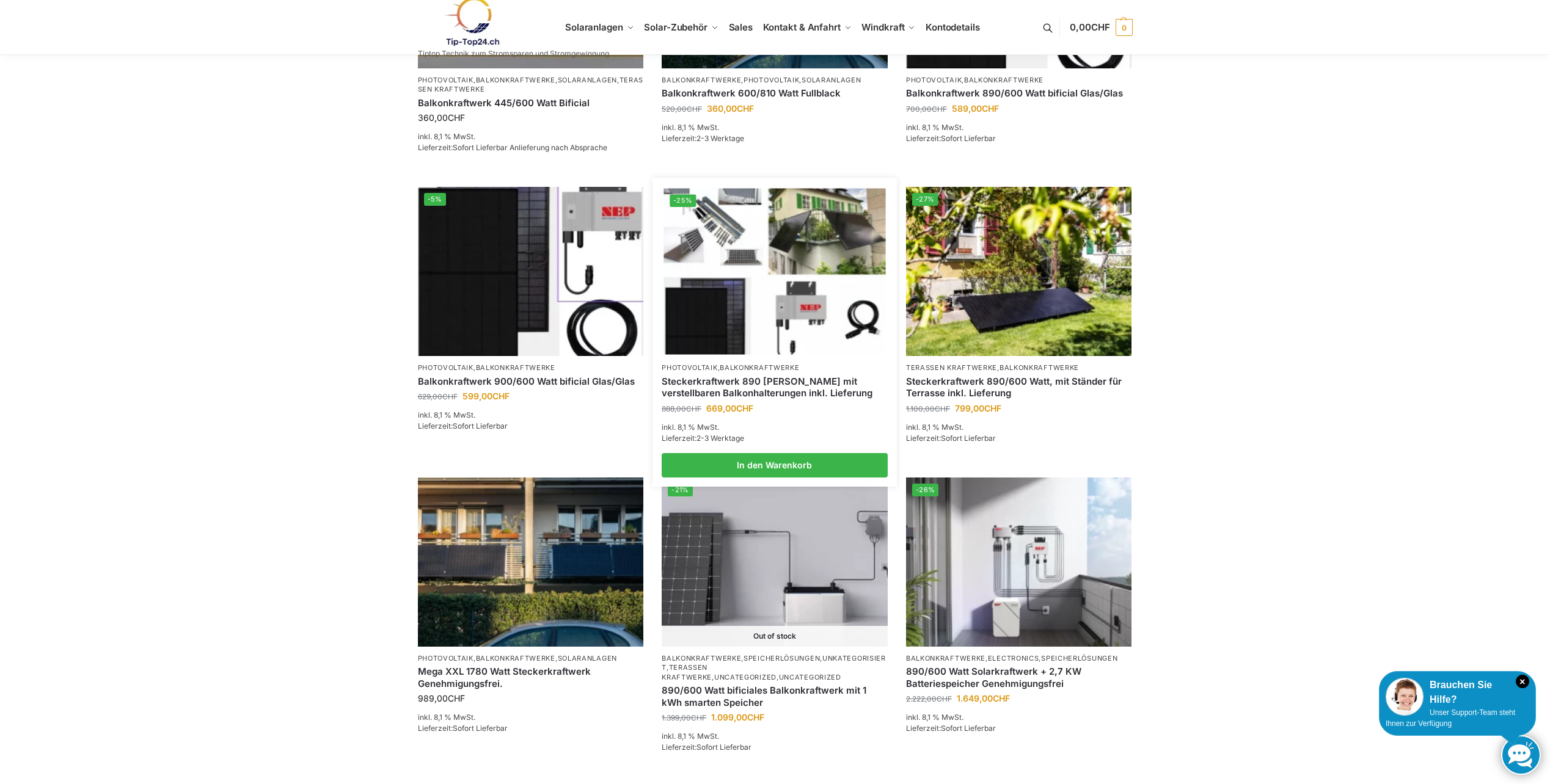
scroll to position [549, 0]
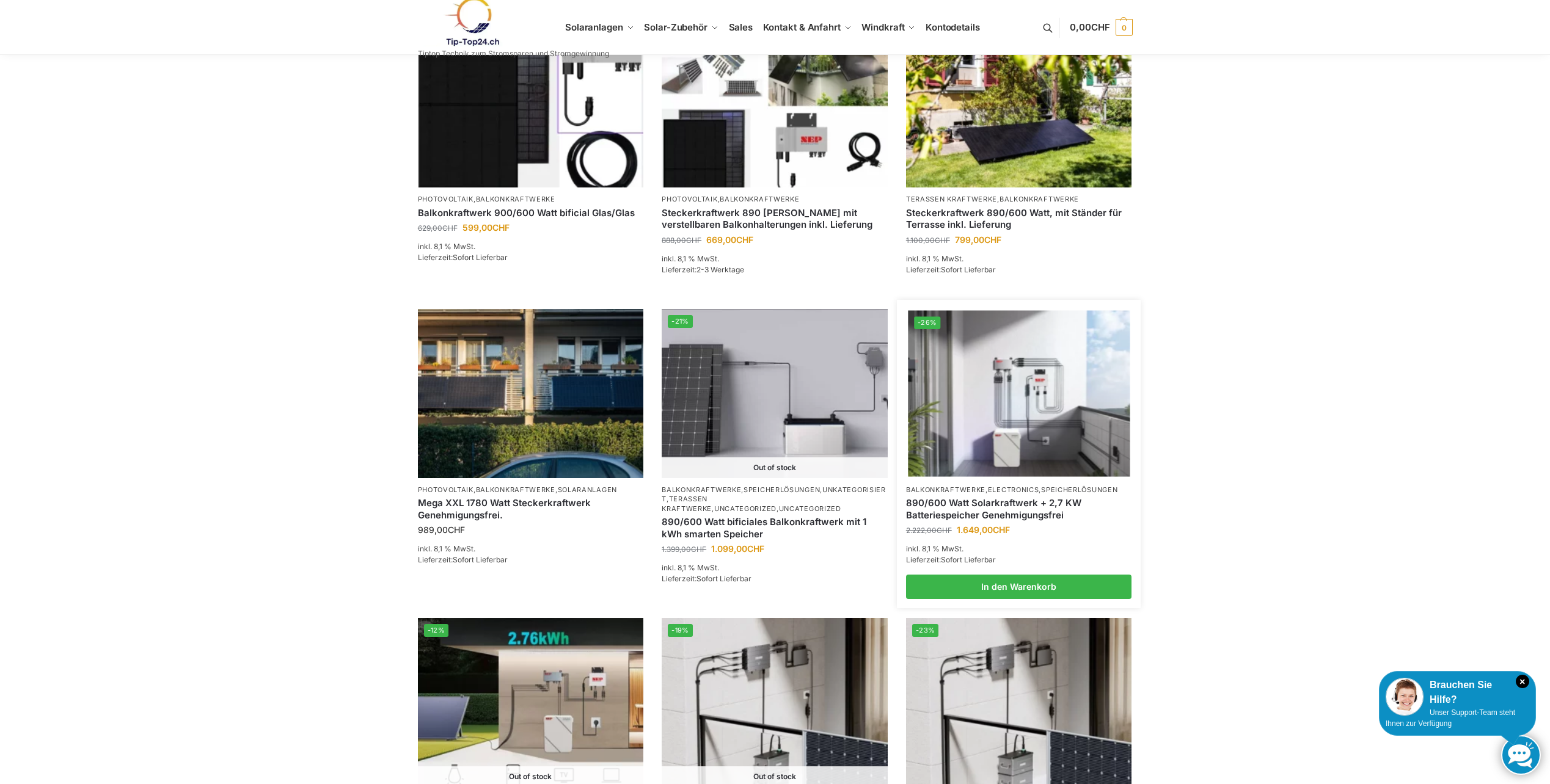
click at [1002, 404] on img at bounding box center [1018, 393] width 221 height 166
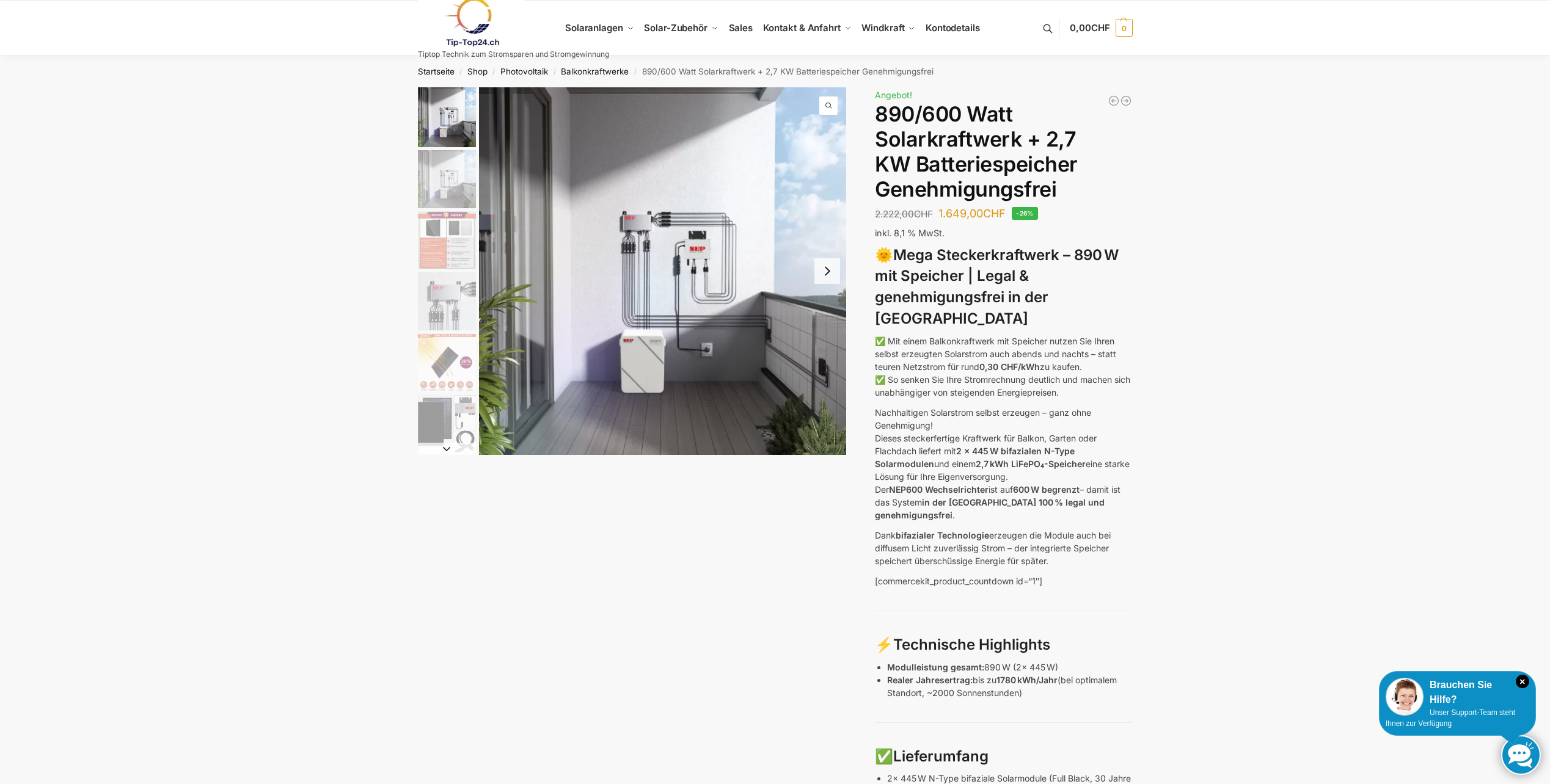
click at [829, 269] on button "Next slide" at bounding box center [827, 271] width 26 height 26
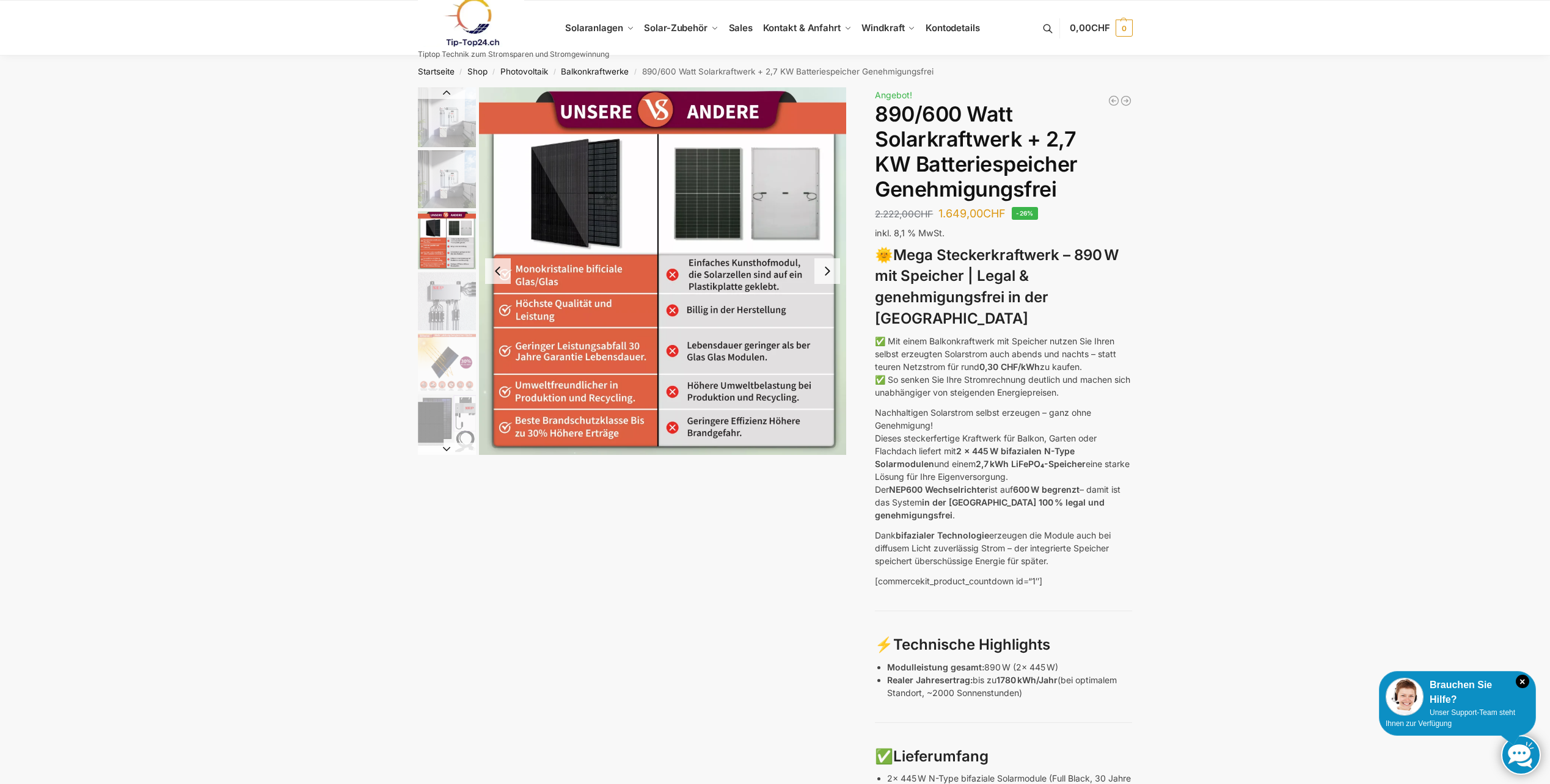
click at [829, 269] on button "Next slide" at bounding box center [827, 271] width 26 height 26
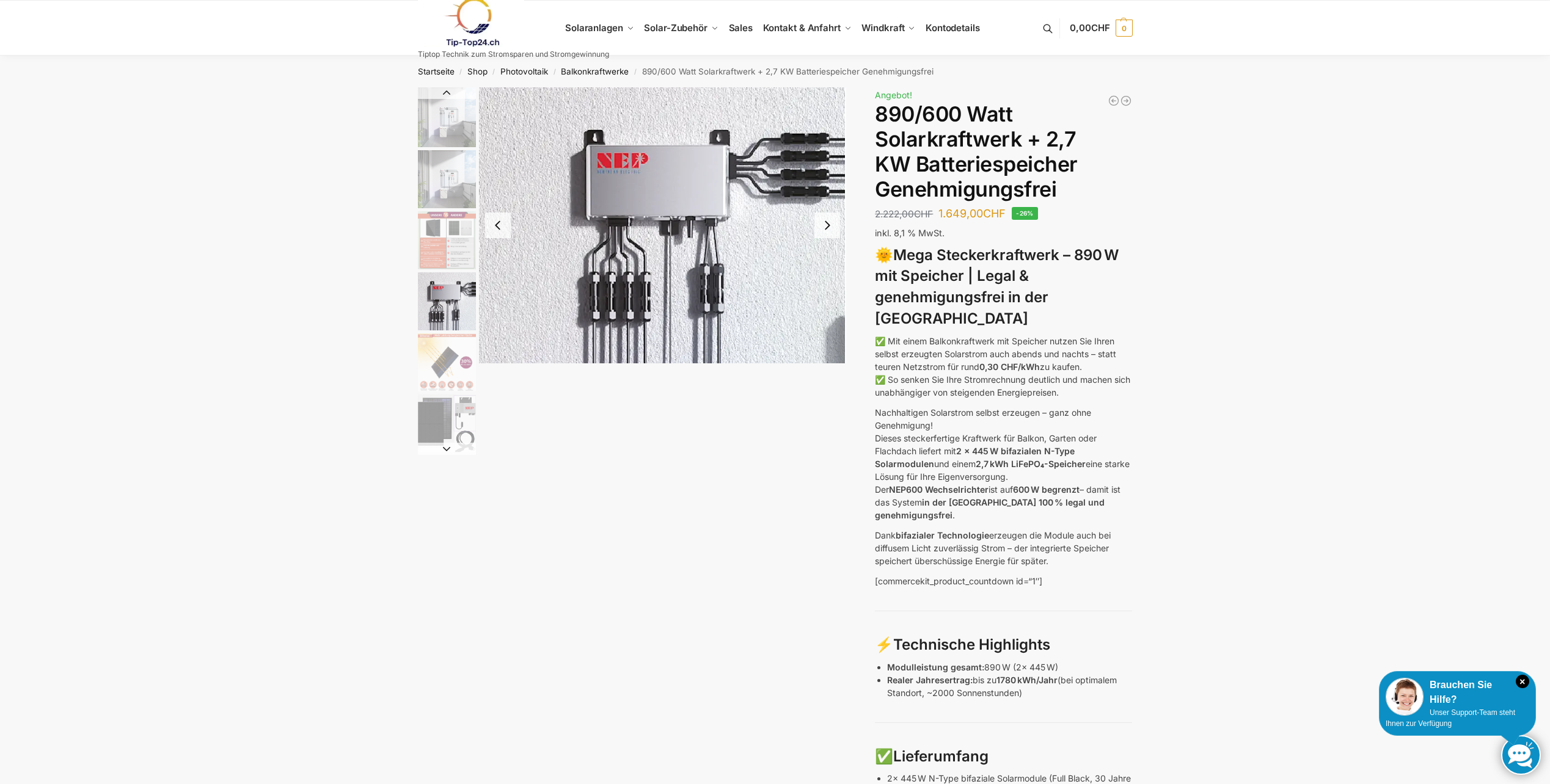
click at [829, 268] on img "4 / 12" at bounding box center [663, 225] width 367 height 276
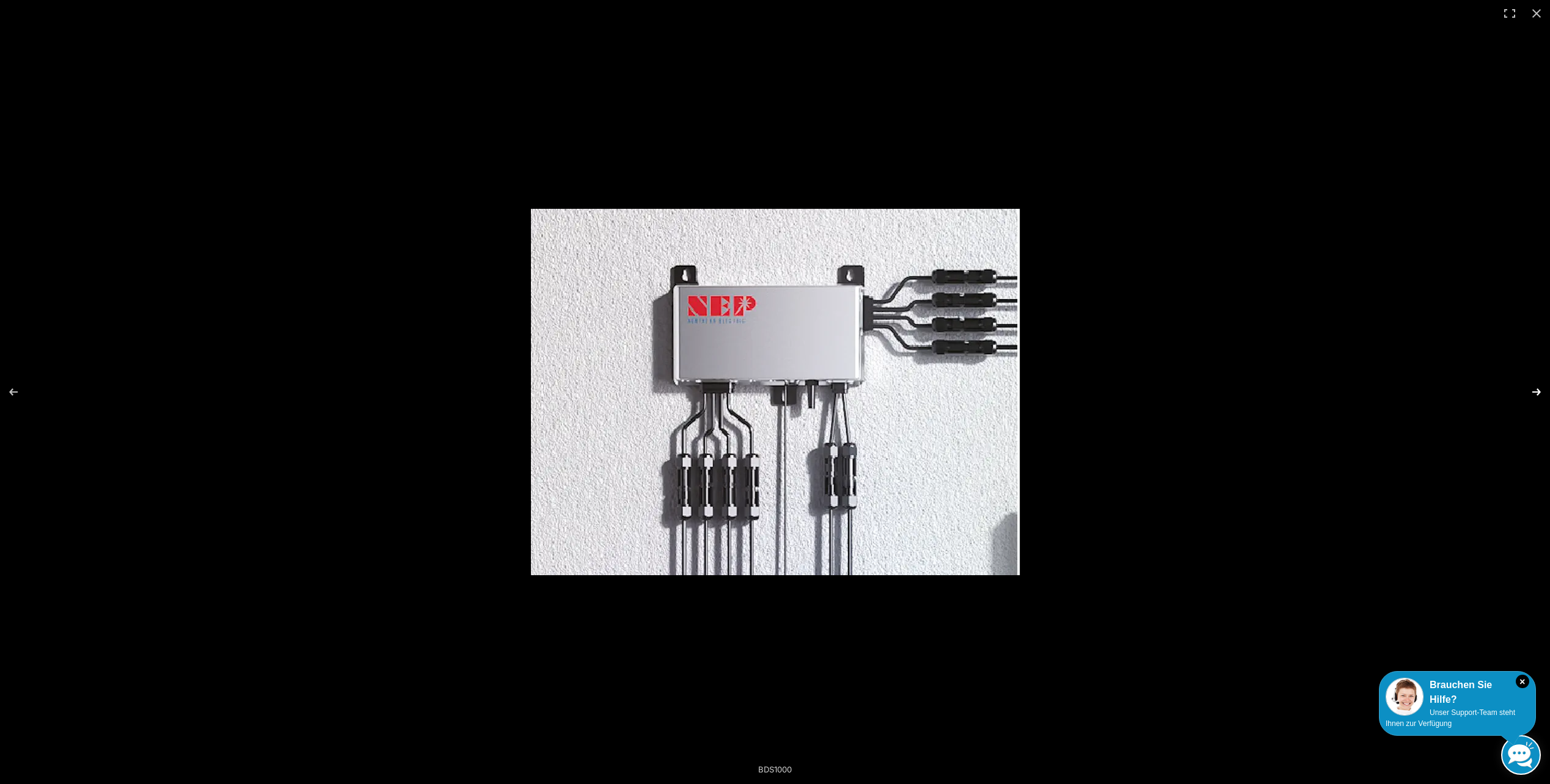
click at [1535, 392] on button "Next (arrow right)" at bounding box center [1528, 392] width 42 height 61
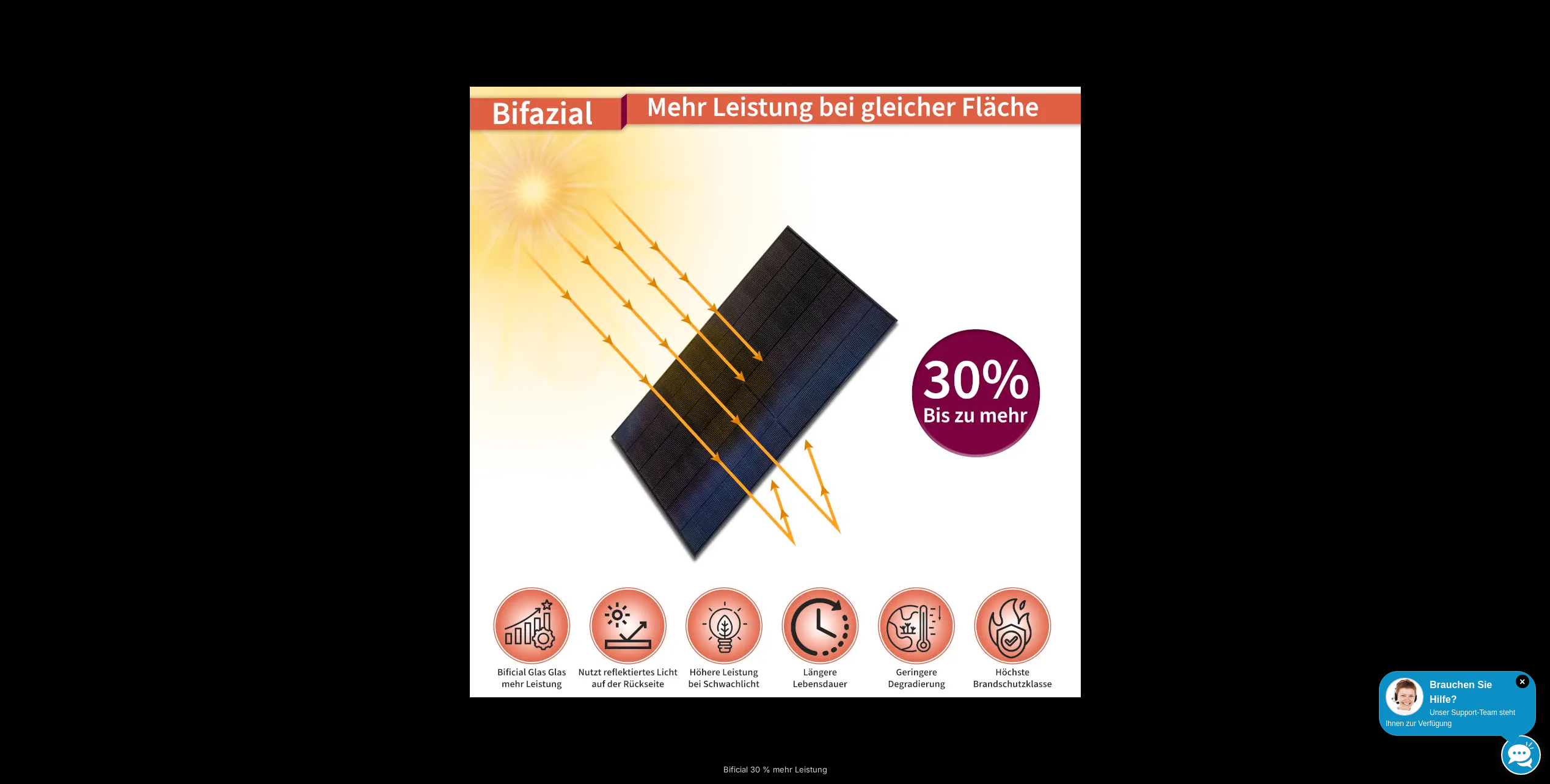
click at [1535, 392] on button "Next (arrow right)" at bounding box center [1528, 392] width 42 height 61
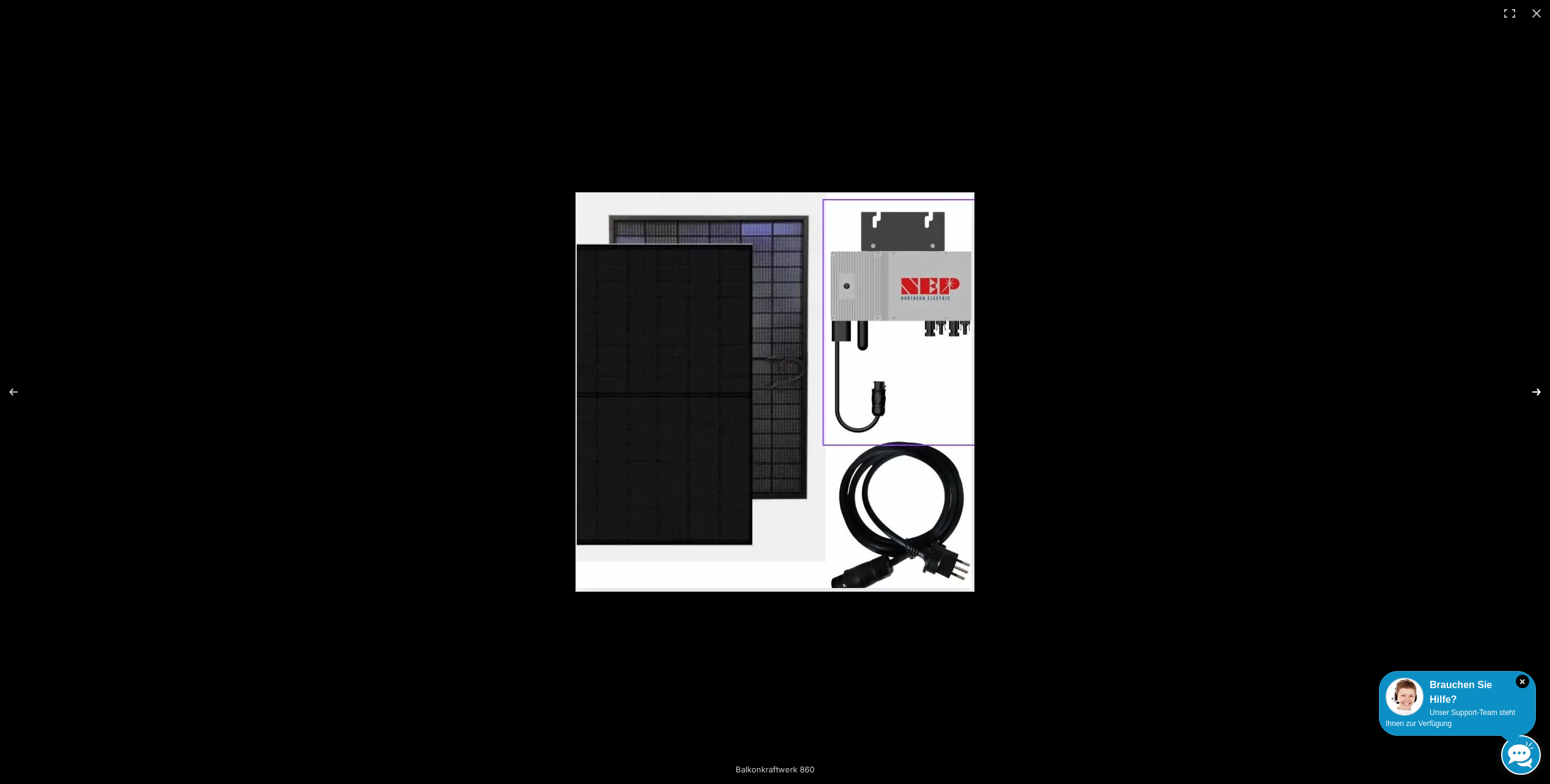
click at [1532, 389] on button "Next (arrow right)" at bounding box center [1528, 392] width 42 height 61
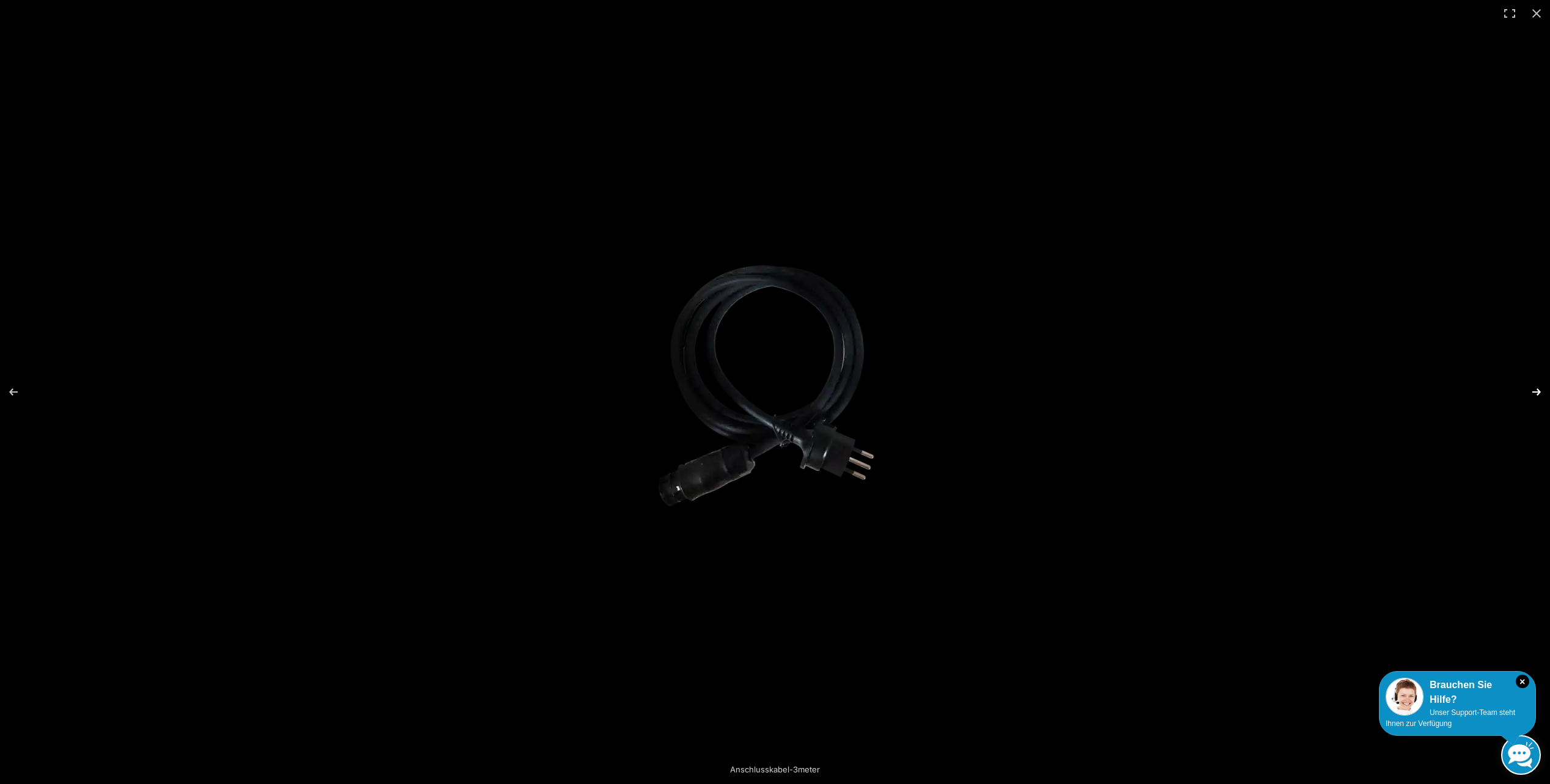
click at [1531, 389] on button "Next (arrow right)" at bounding box center [1528, 392] width 42 height 61
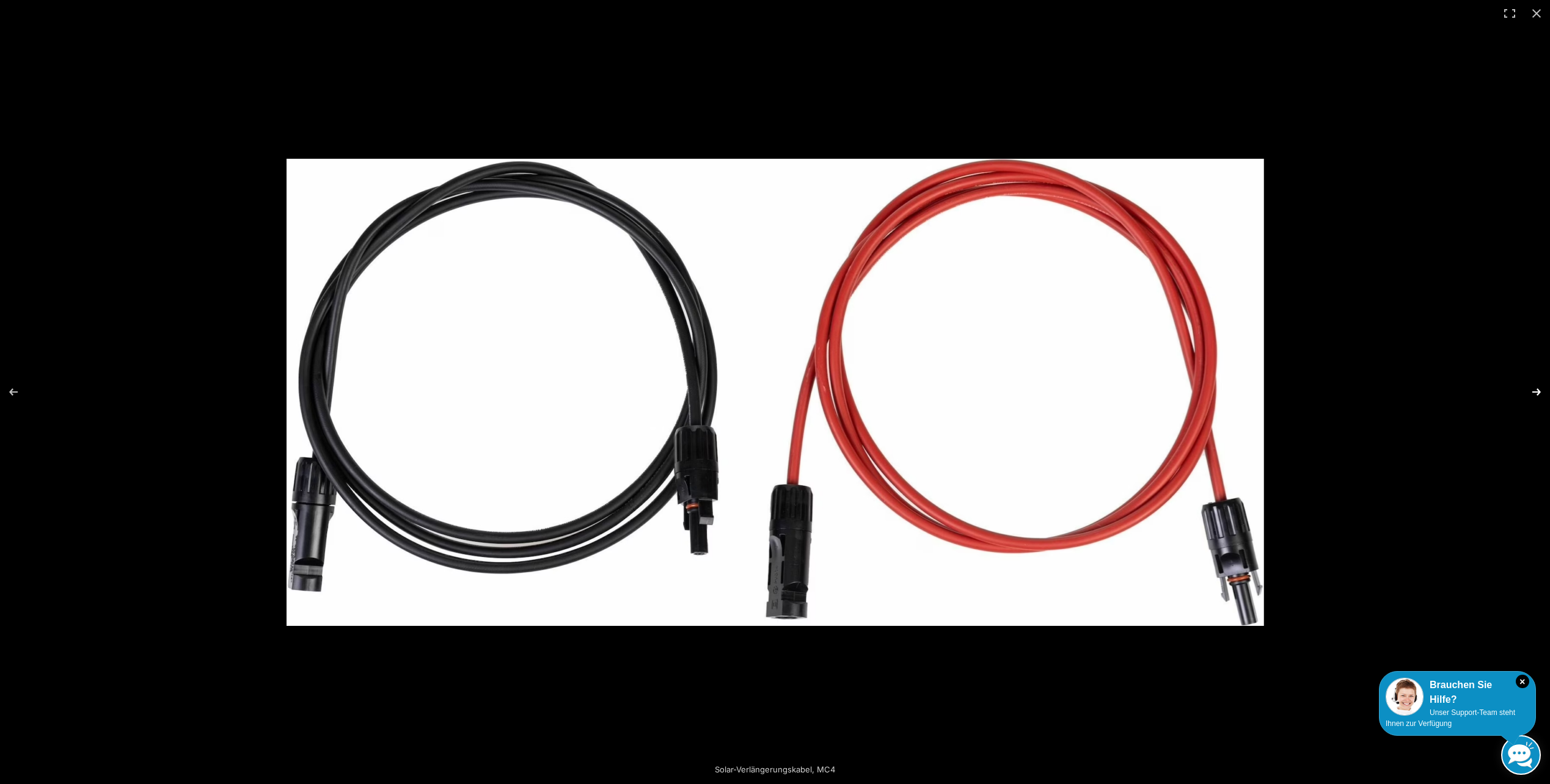
click at [1531, 389] on button "Next (arrow right)" at bounding box center [1528, 392] width 42 height 61
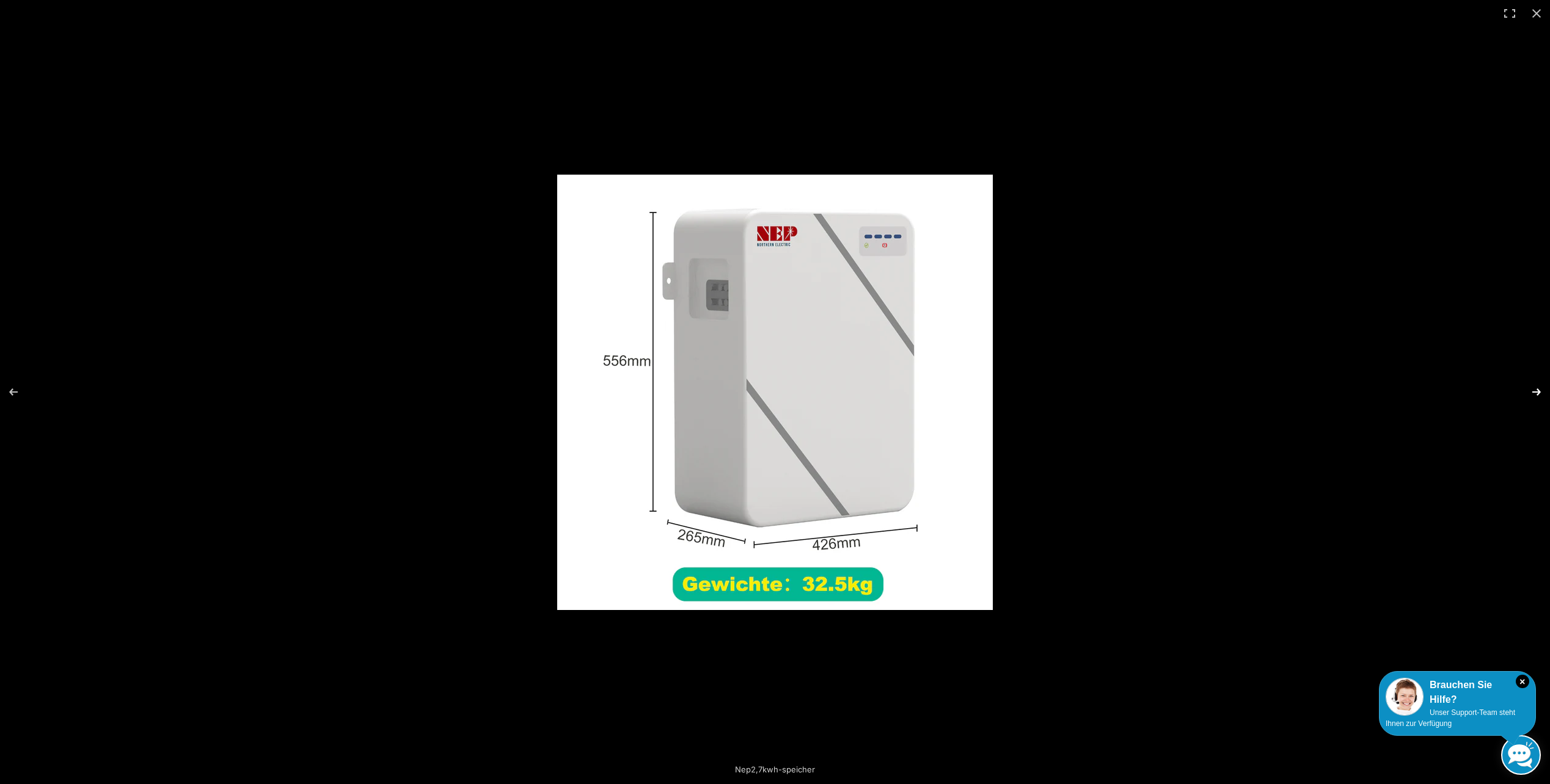
click at [1531, 389] on button "Next (arrow right)" at bounding box center [1528, 392] width 42 height 61
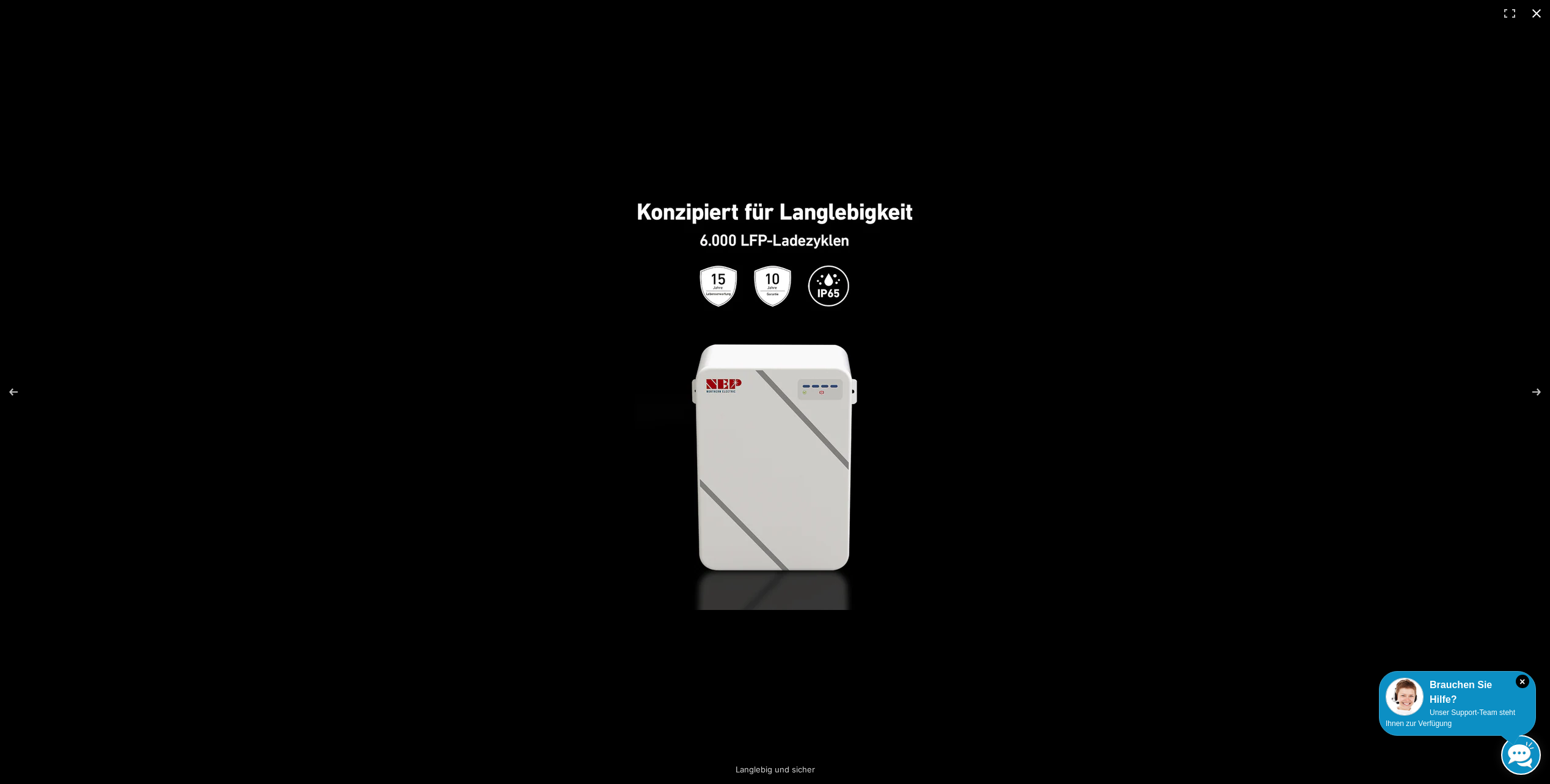
click at [1537, 12] on button "Close (Esc)" at bounding box center [1536, 13] width 27 height 27
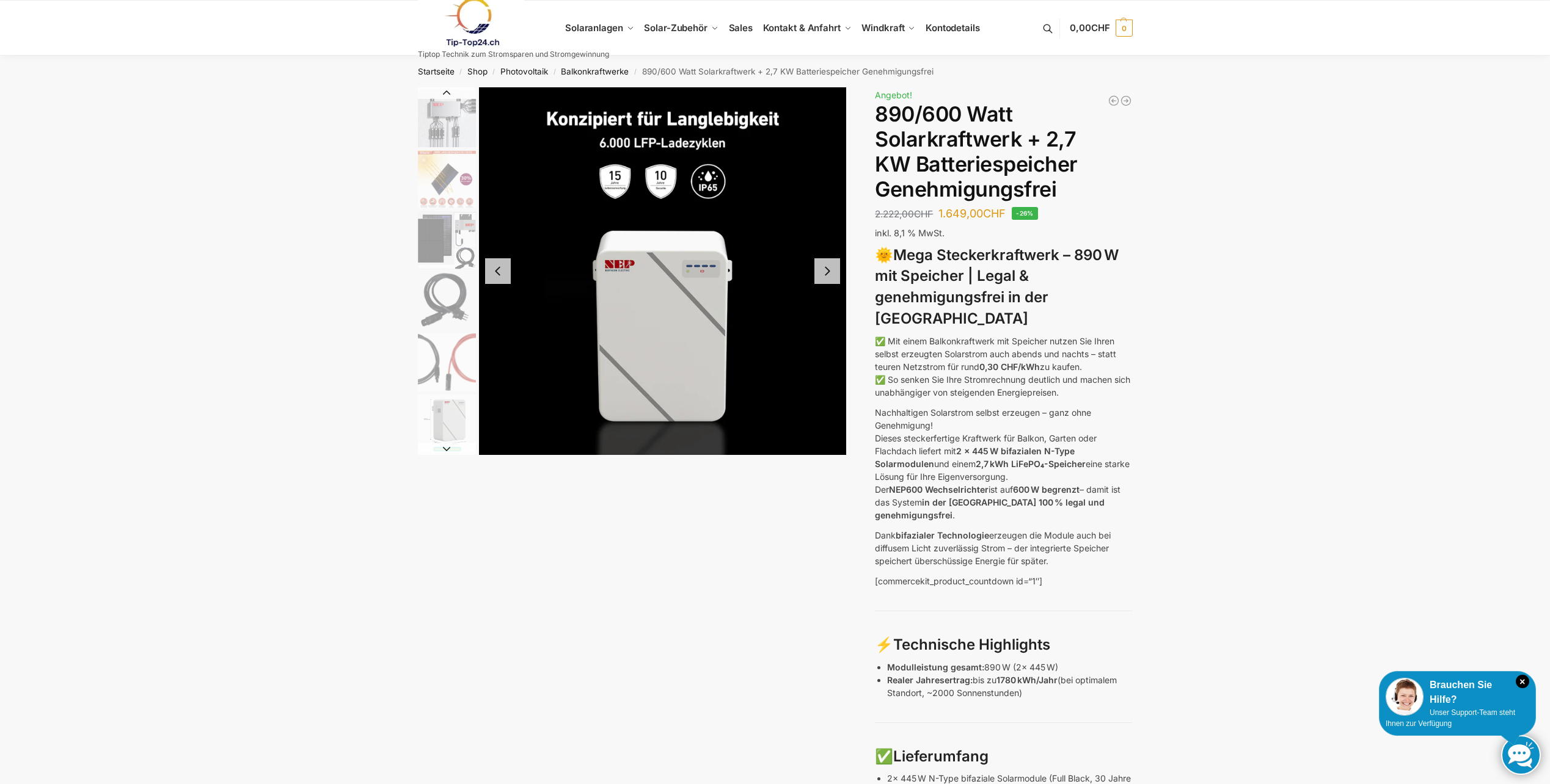
click at [829, 271] on button "Next slide" at bounding box center [827, 271] width 26 height 26
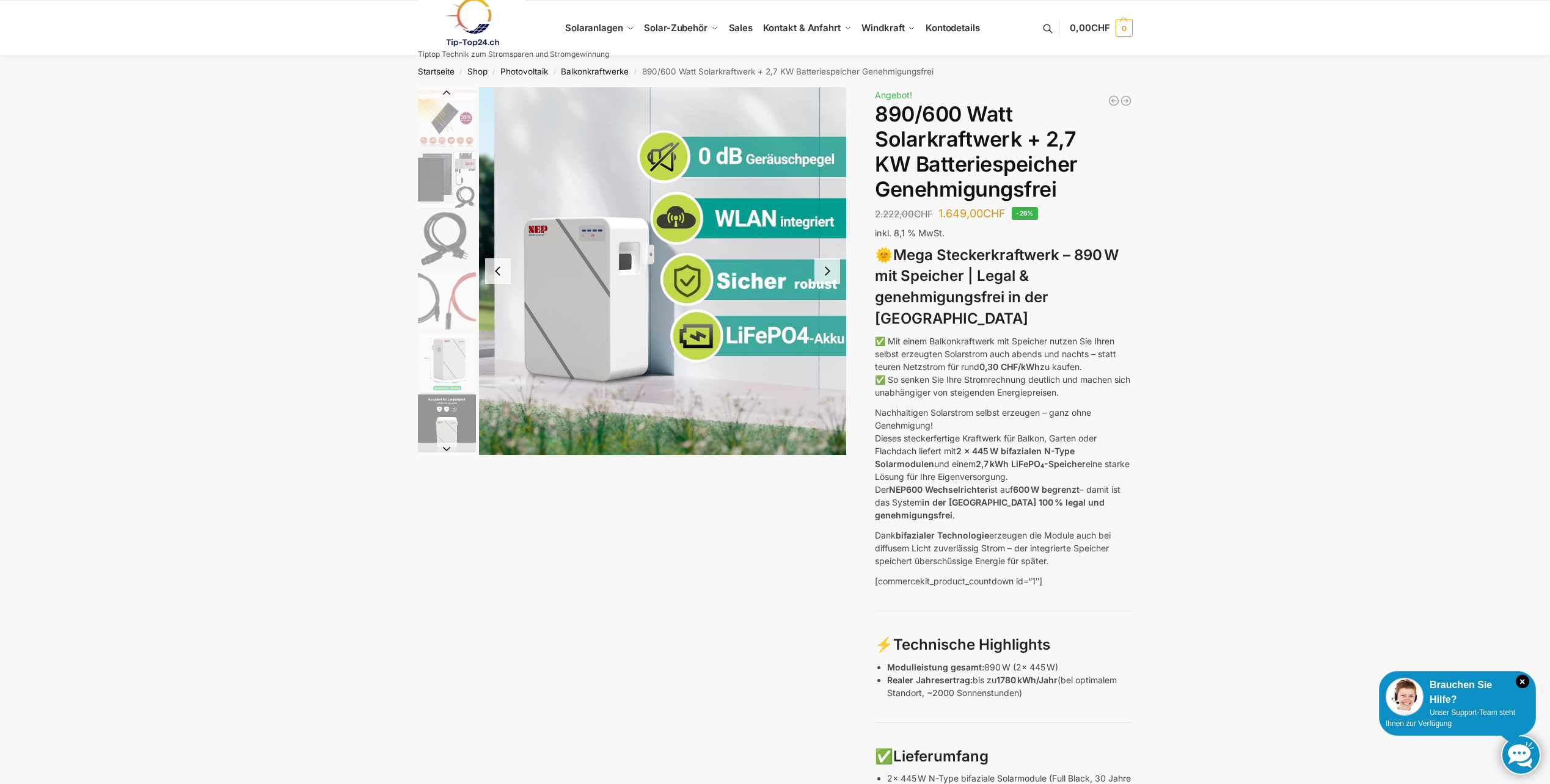
click at [828, 271] on button "Next slide" at bounding box center [827, 271] width 26 height 26
